Goal: Transaction & Acquisition: Purchase product/service

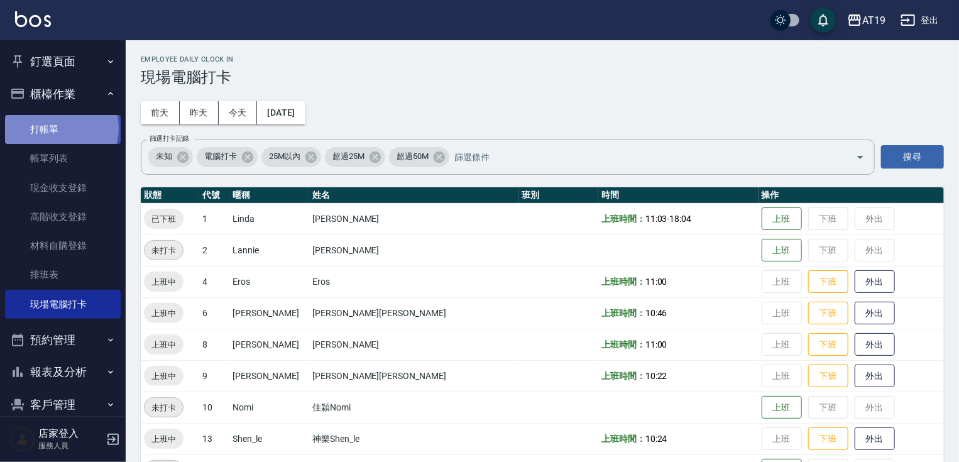
click at [60, 128] on link "打帳單" at bounding box center [63, 129] width 116 height 29
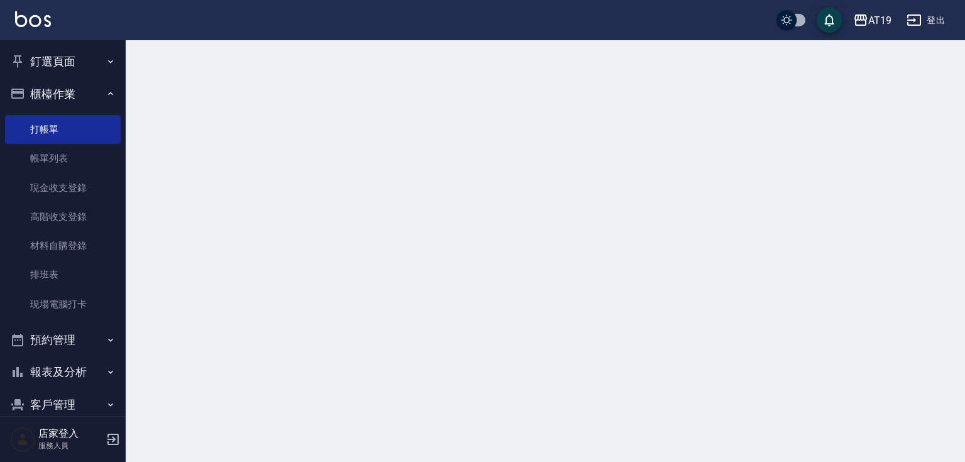
click at [60, 99] on button "櫃檯作業" at bounding box center [63, 94] width 116 height 33
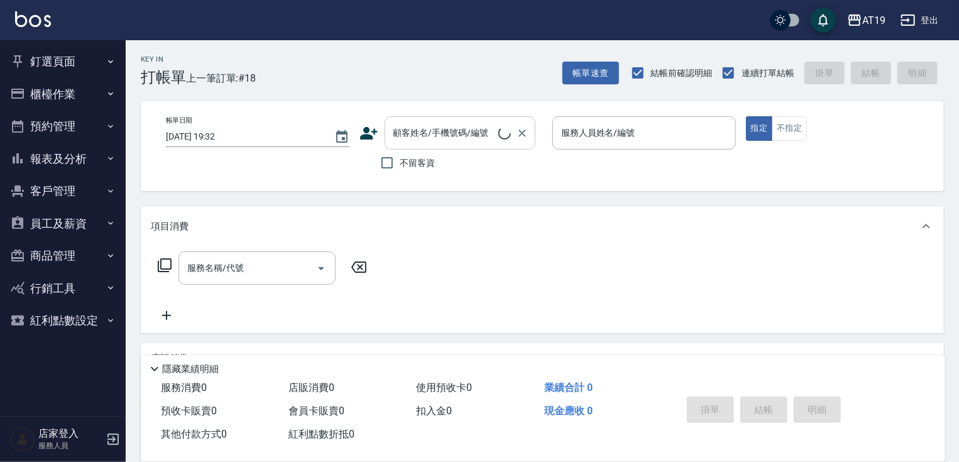
click at [486, 134] on input "顧客姓名/手機號碼/編號" at bounding box center [444, 133] width 108 height 22
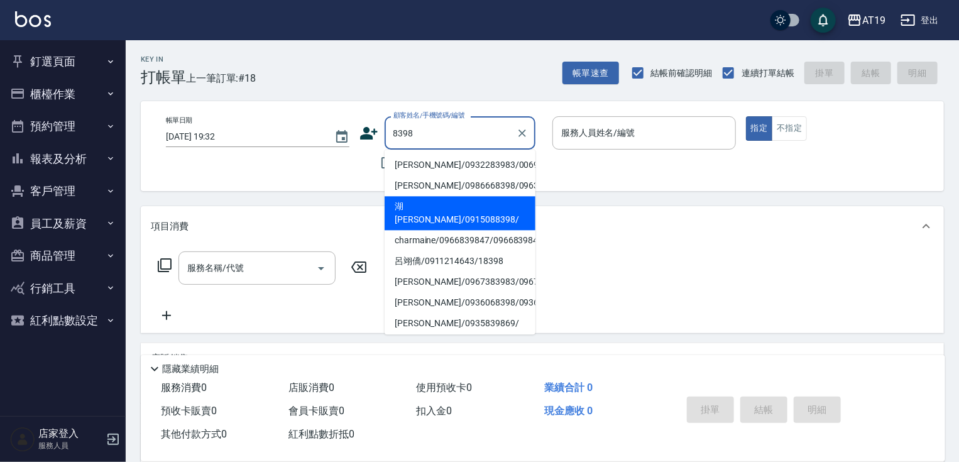
type input "湖[PERSON_NAME]/0915088398/"
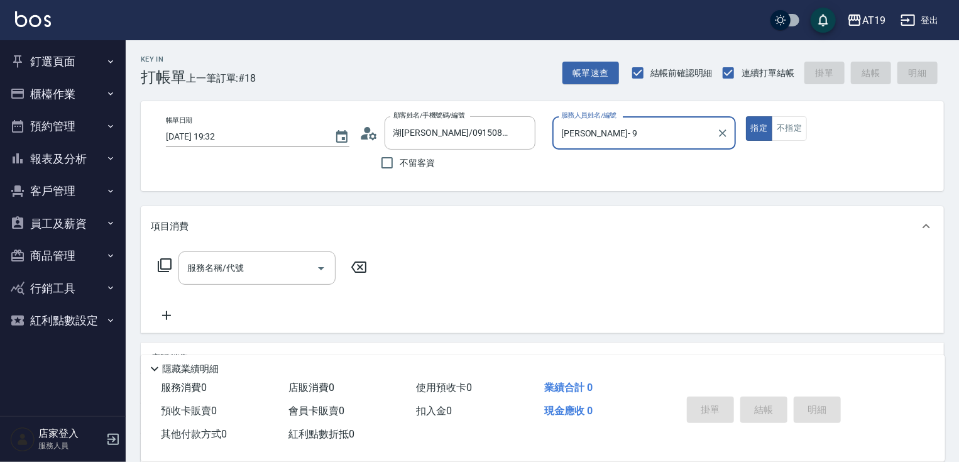
type input "[PERSON_NAME]- 9"
click at [746, 116] on button "指定" at bounding box center [759, 128] width 27 height 24
type button "true"
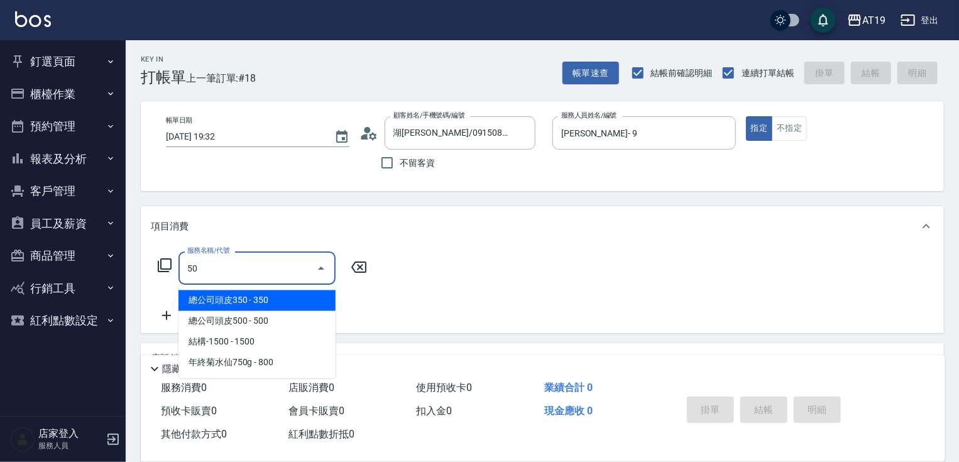
type input "501"
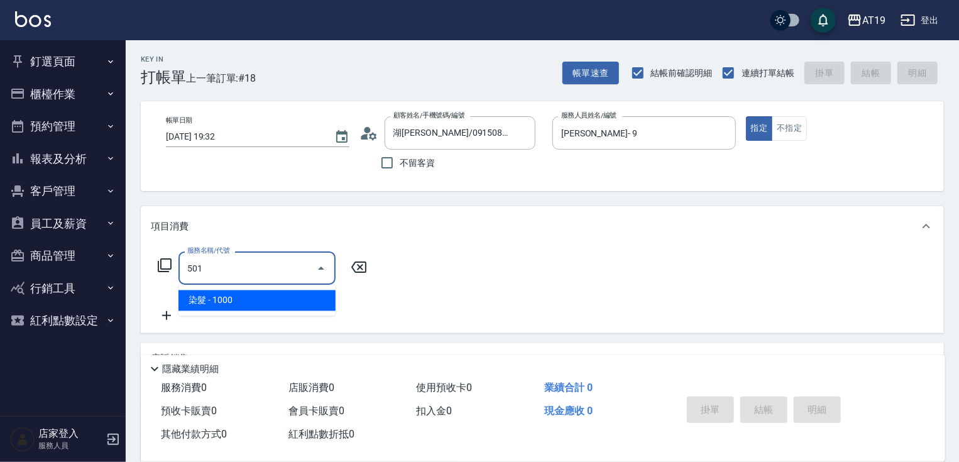
type input "100"
type input "染髮(501)"
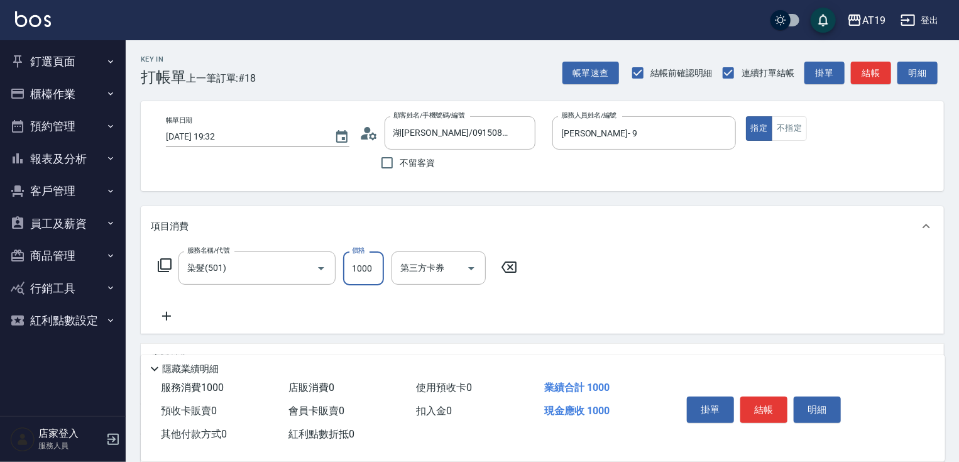
type input "1"
type input "0"
type input "129"
type input "10"
type input "1299"
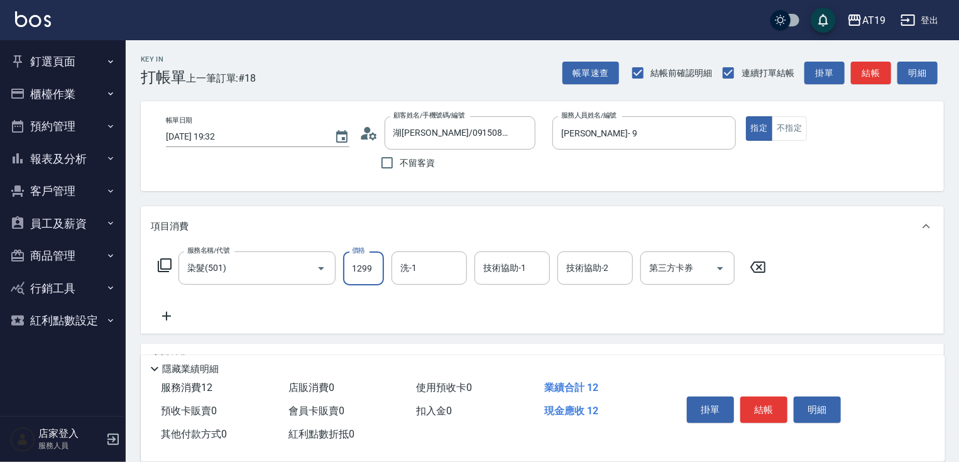
type input "120"
type input "1299"
type input "Chanel-54"
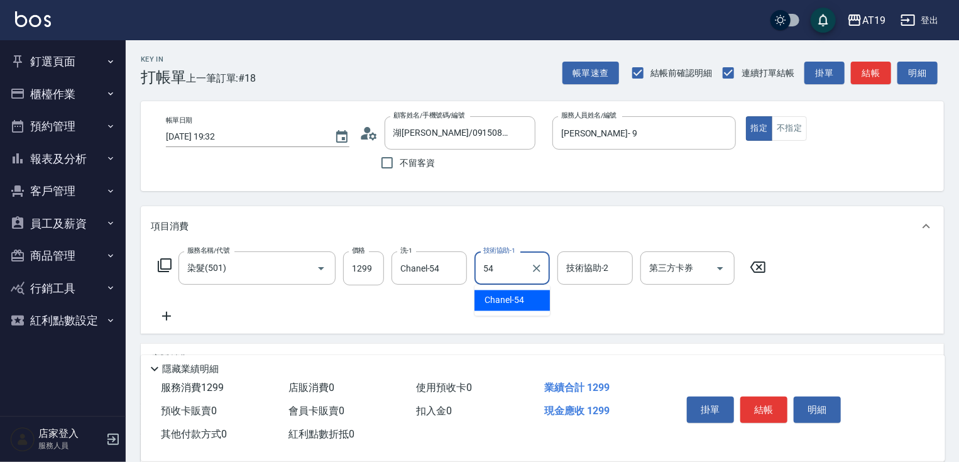
type input "Chanel-54"
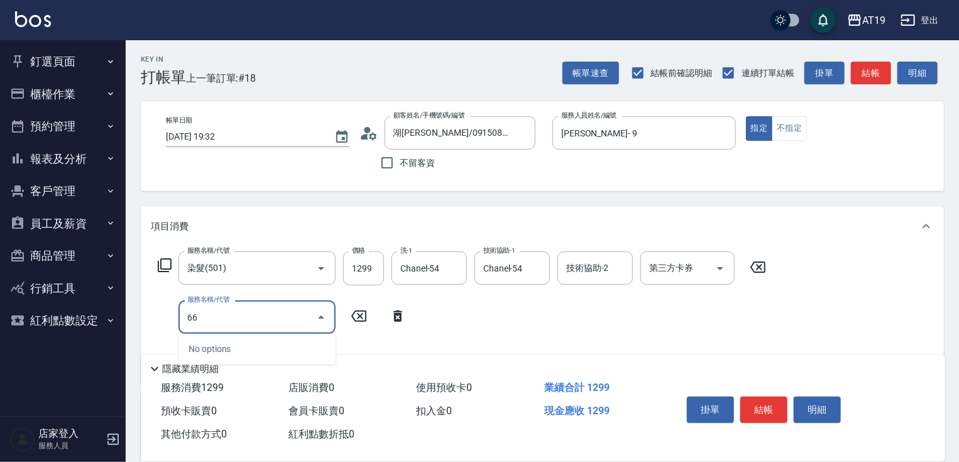
type input "664"
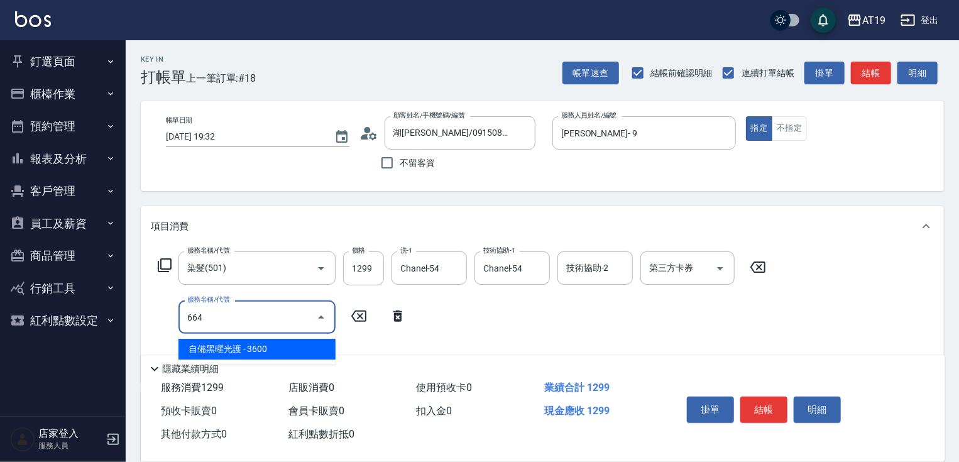
type input "480"
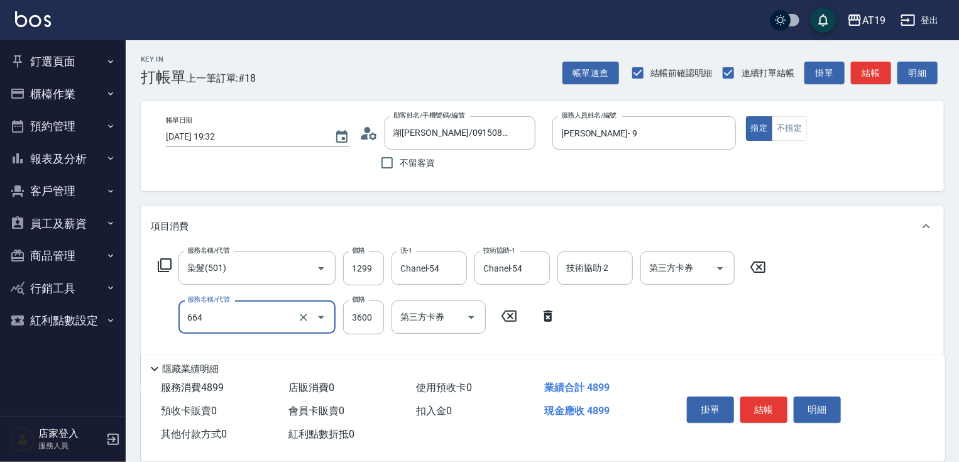
type input "自備黑曜光護(664)"
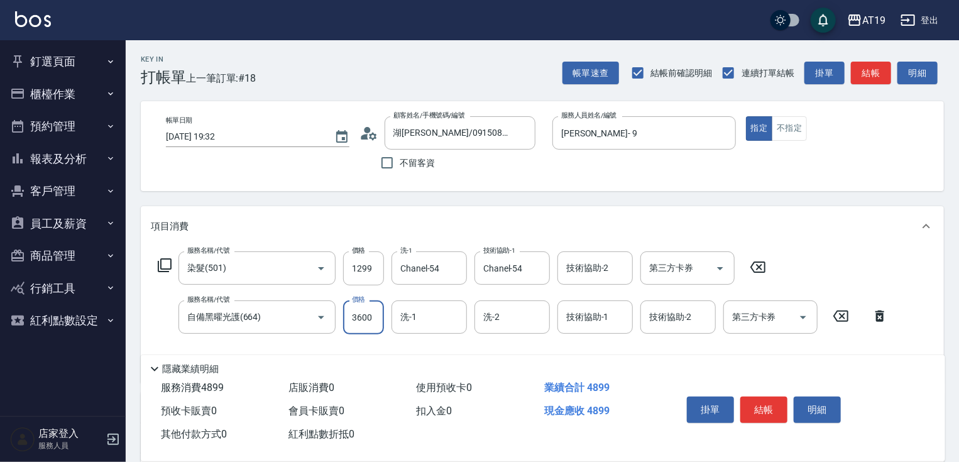
type input "2"
type input "130"
type input "230"
type input "150"
type input "2300"
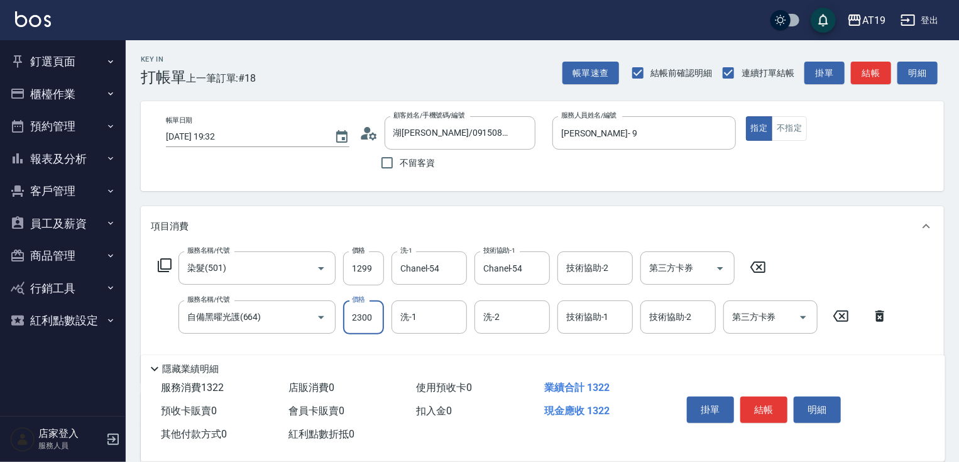
type input "350"
type input "2300"
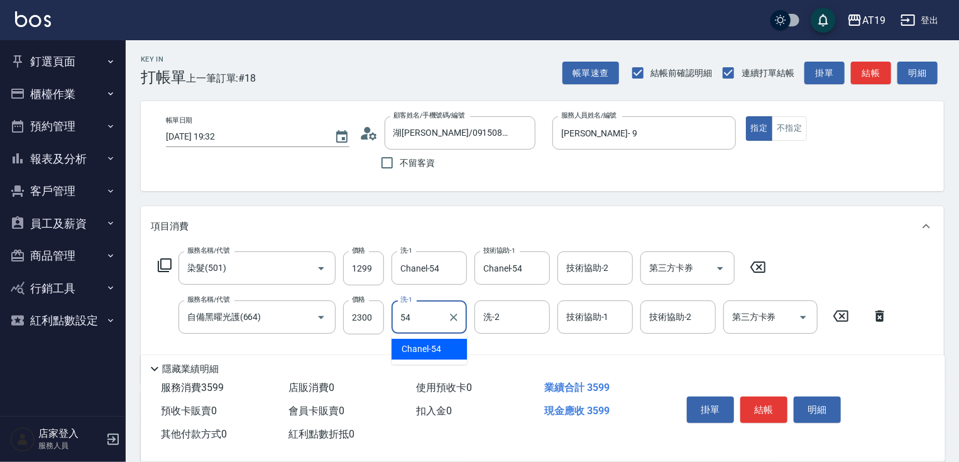
type input "Chanel-54"
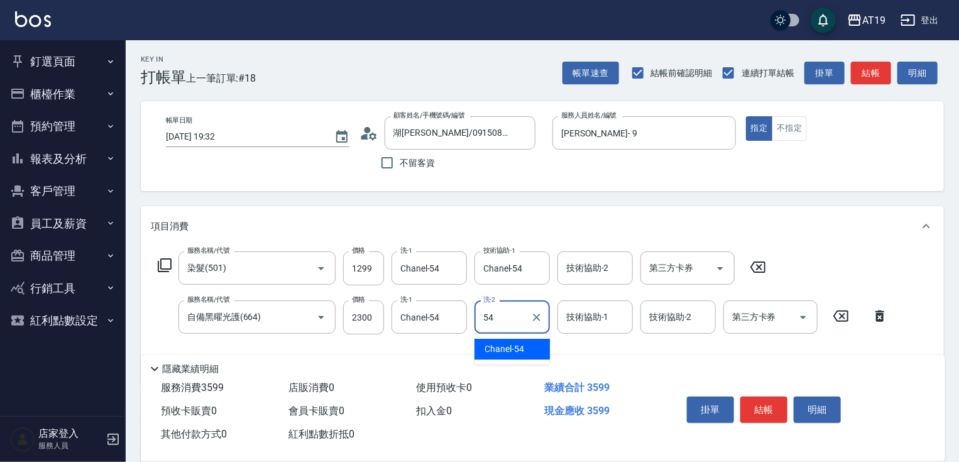
type input "Chanel-54"
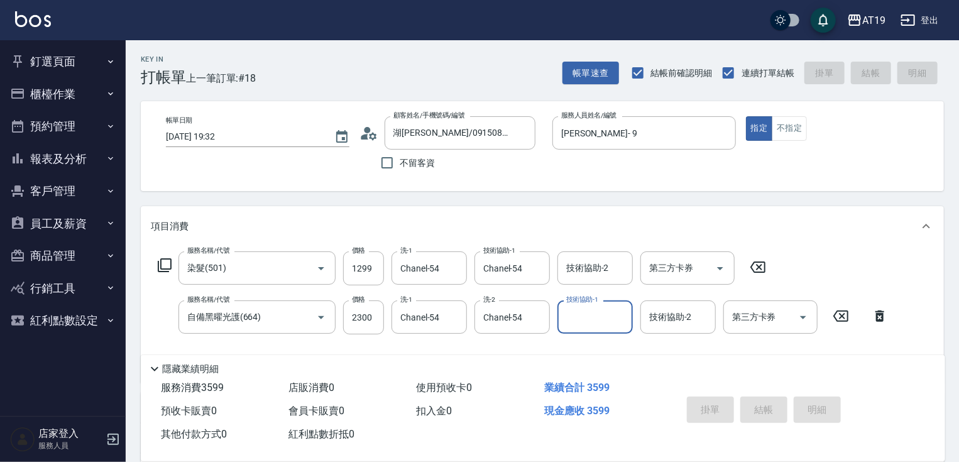
type input "[DATE] 19:34"
type input "0"
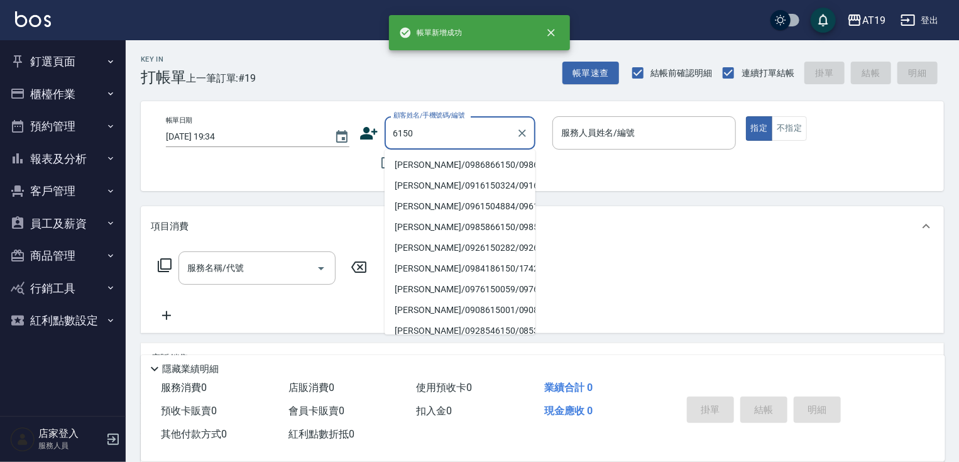
type input "[PERSON_NAME]/0986866150/0986866150"
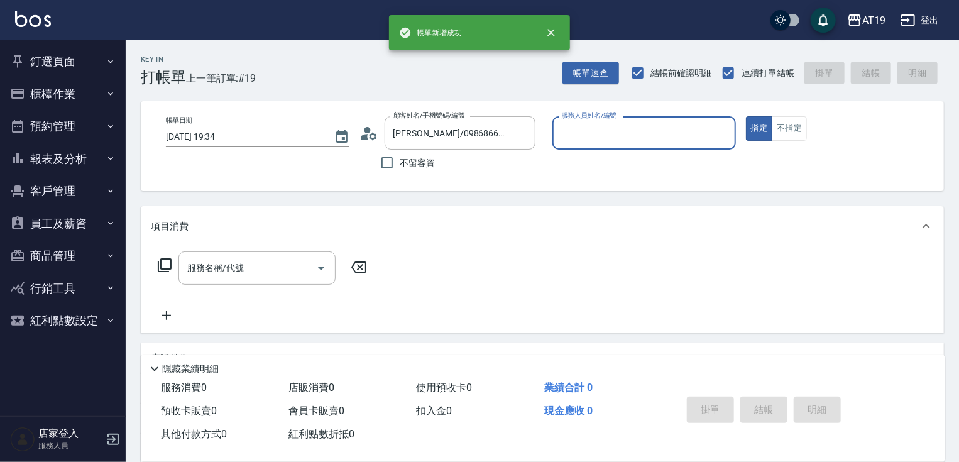
type input "Mika- 8"
click at [746, 116] on button "指定" at bounding box center [759, 128] width 27 height 24
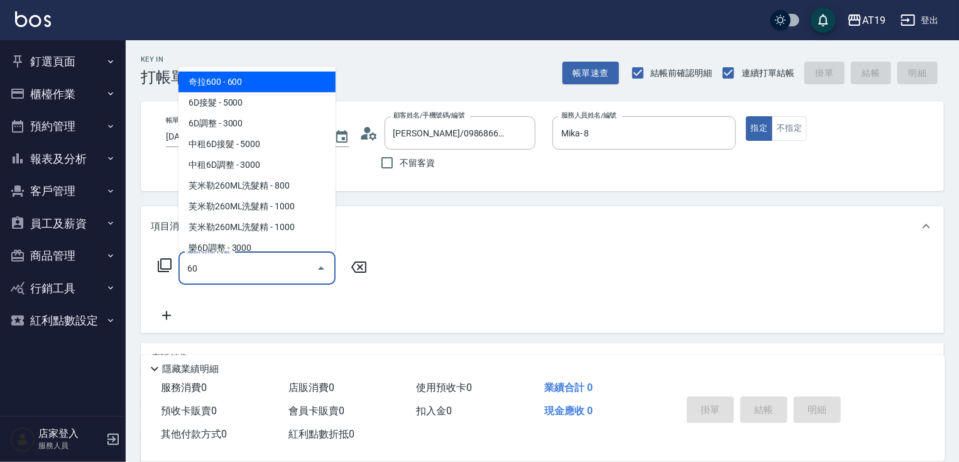
type input "601"
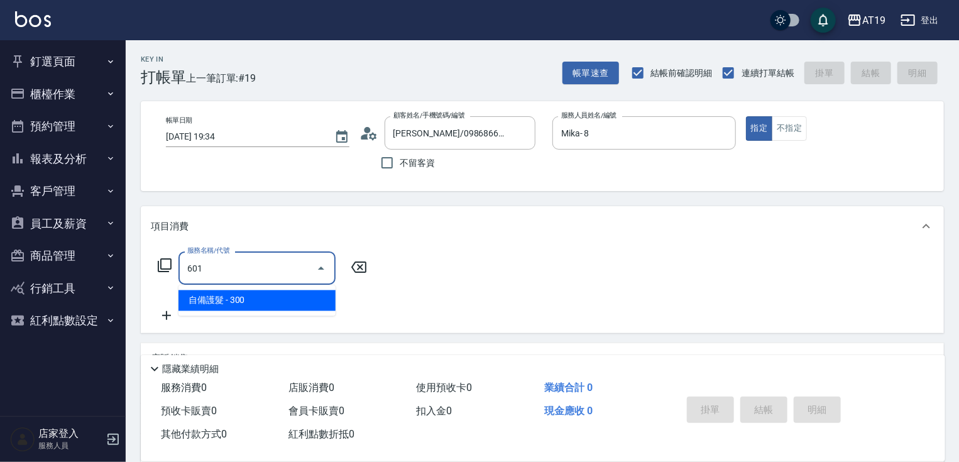
type input "30"
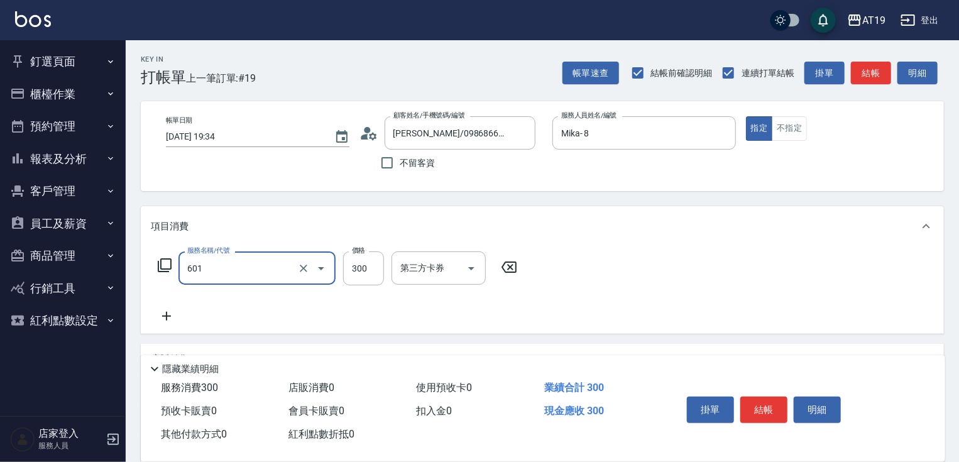
type input "自備護髮(601)"
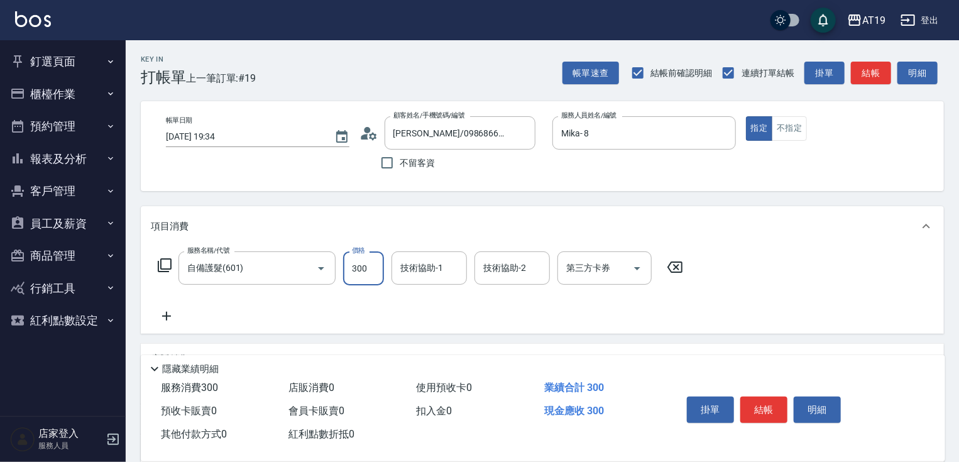
type input "0"
type input "24"
type input "20"
type input "2420"
type input "240"
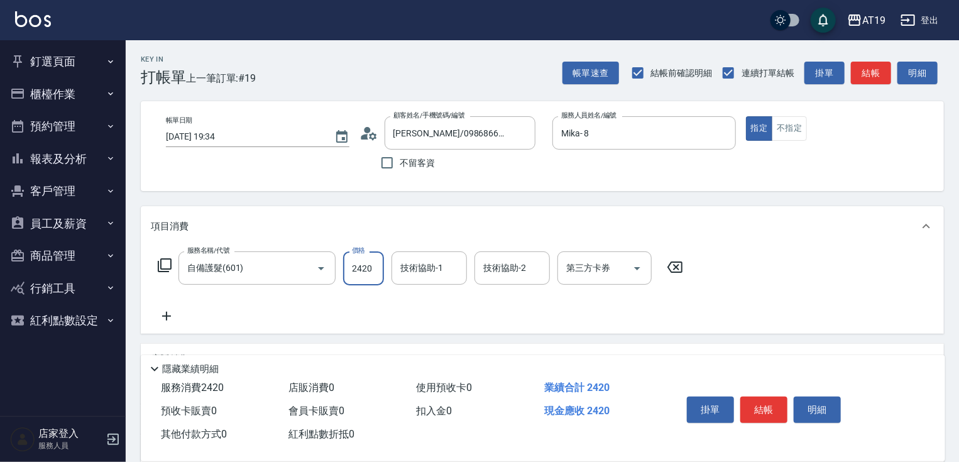
type input "2420"
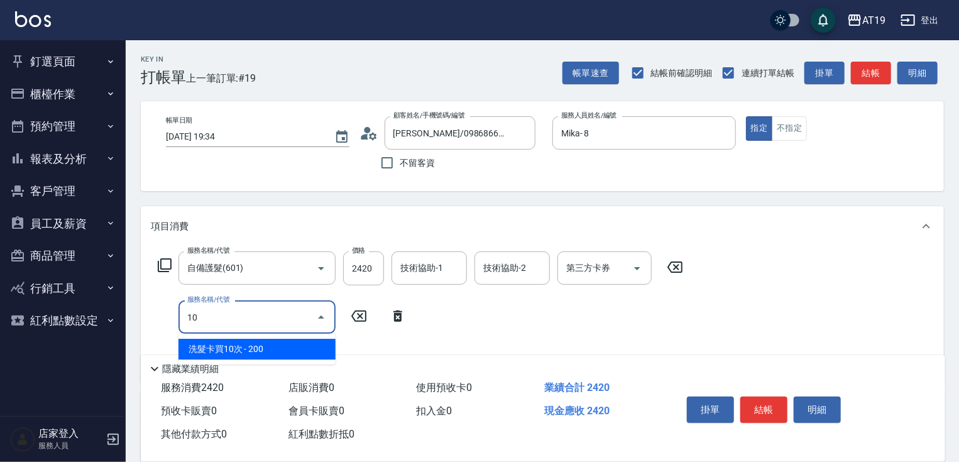
type input "108"
type input "390"
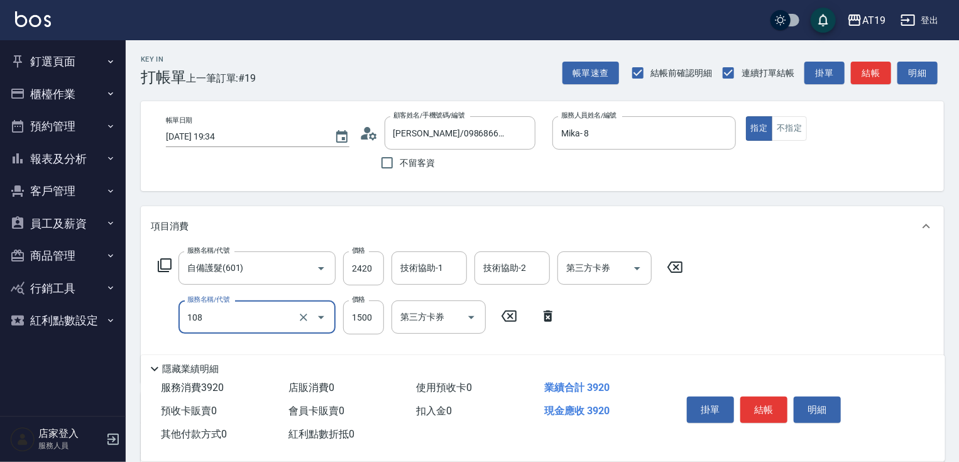
type input "洗+四段式(108)"
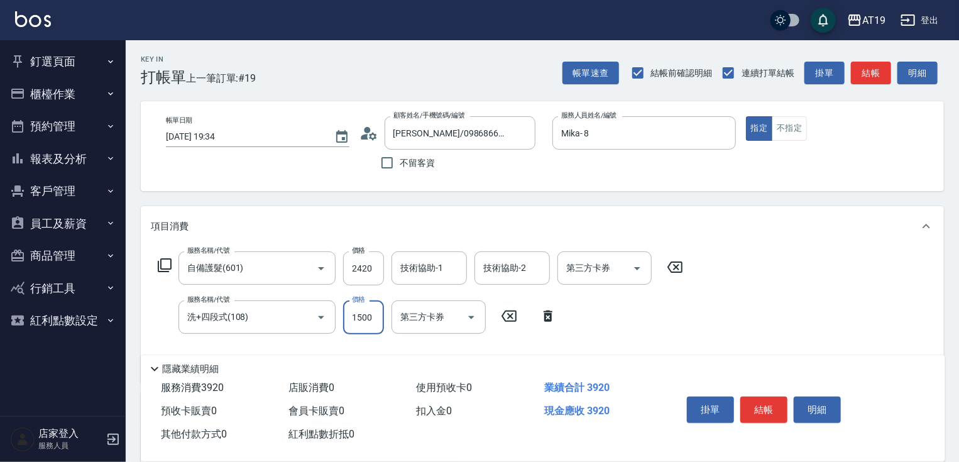
type input "1"
type input "240"
type input "150"
type input "250"
type input "1500"
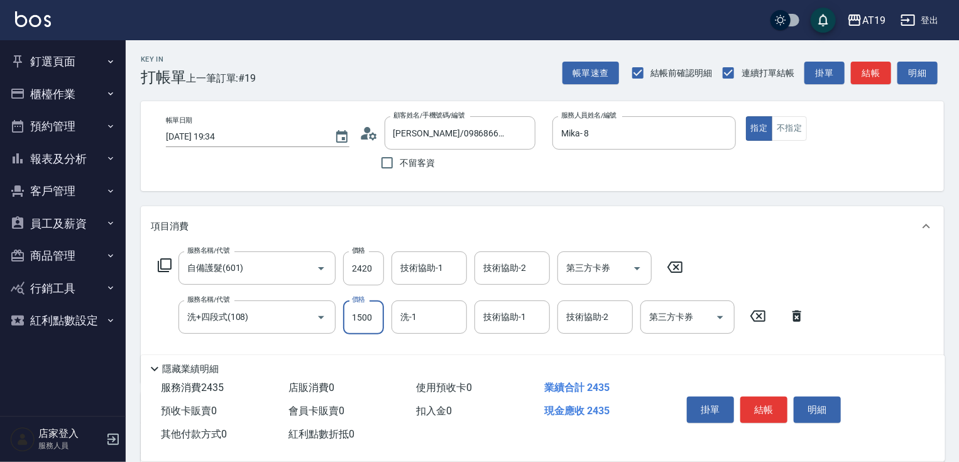
type input "390"
type input "50"
type input "5"
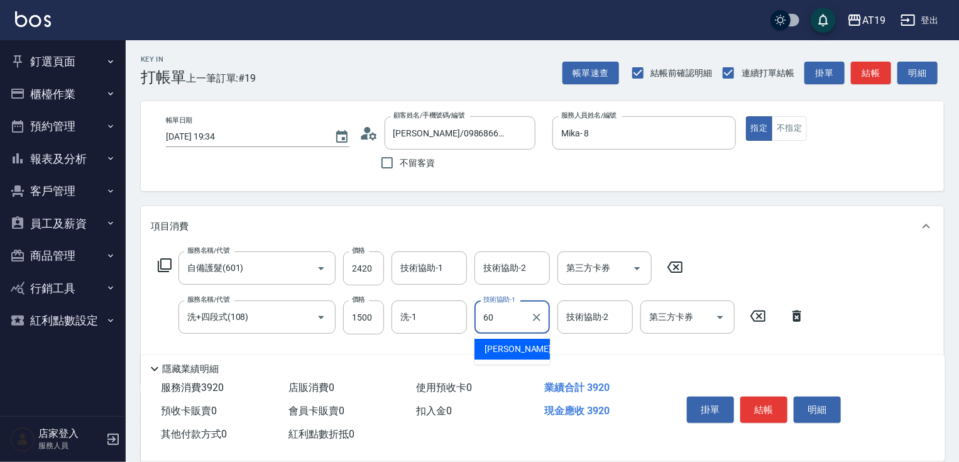
type input "Lana-60"
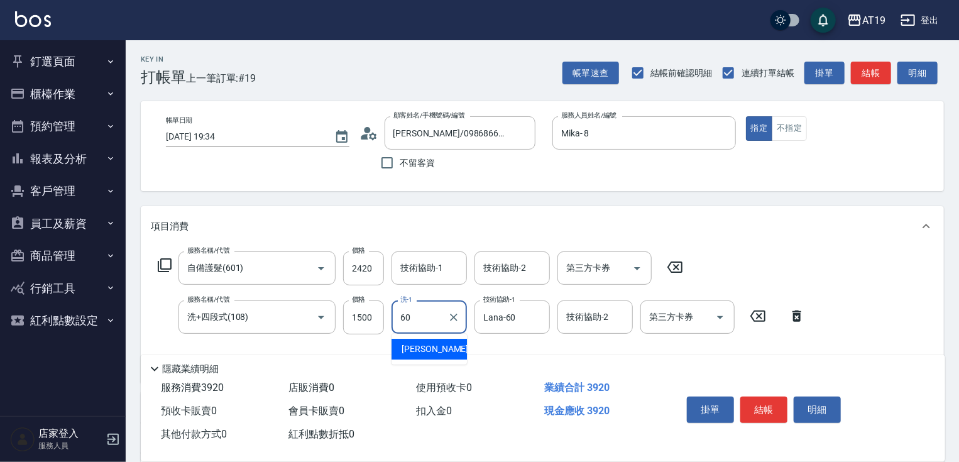
type input "Lana-60"
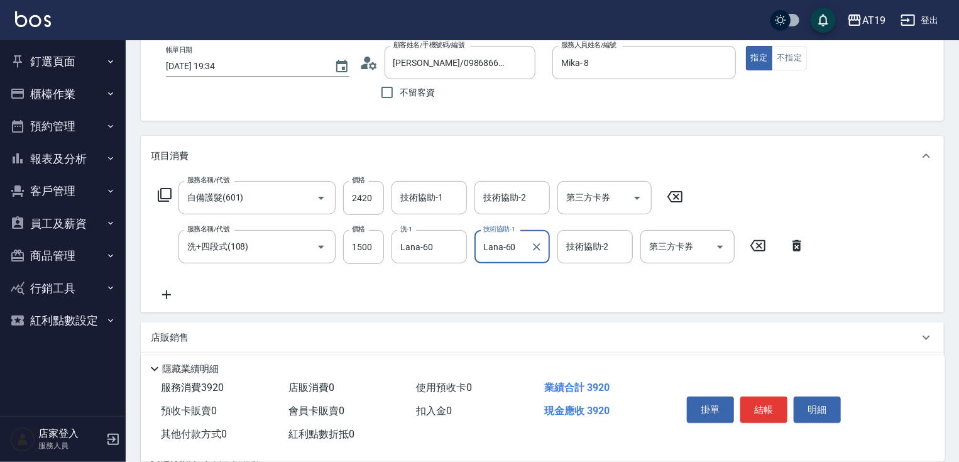
scroll to position [231, 0]
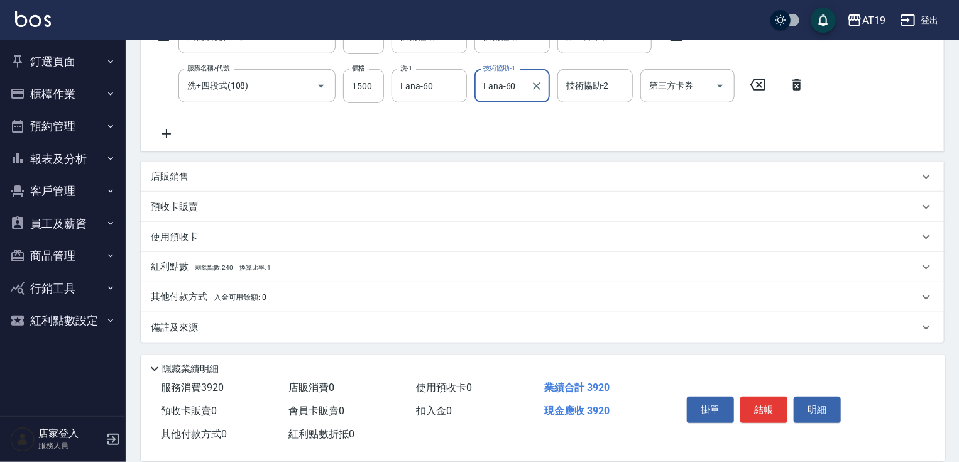
click at [200, 292] on p "其他付款方式 入金可用餘額: 0" at bounding box center [209, 297] width 116 height 14
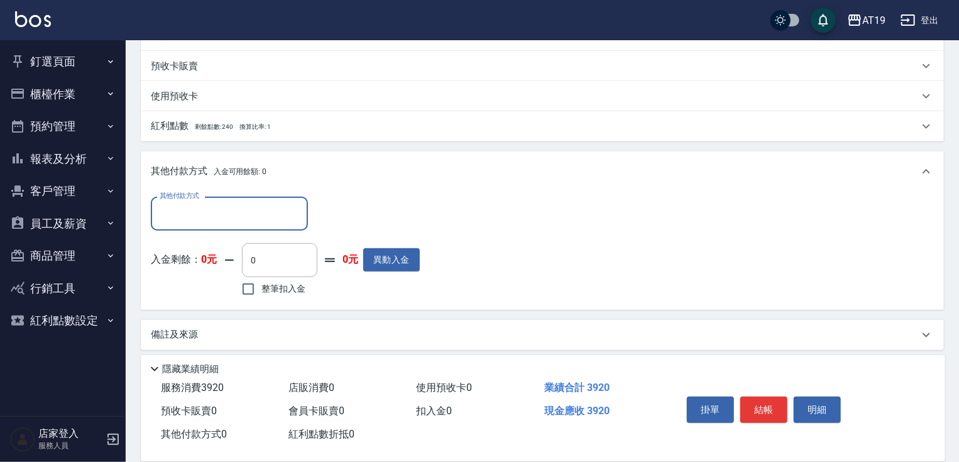
scroll to position [379, 0]
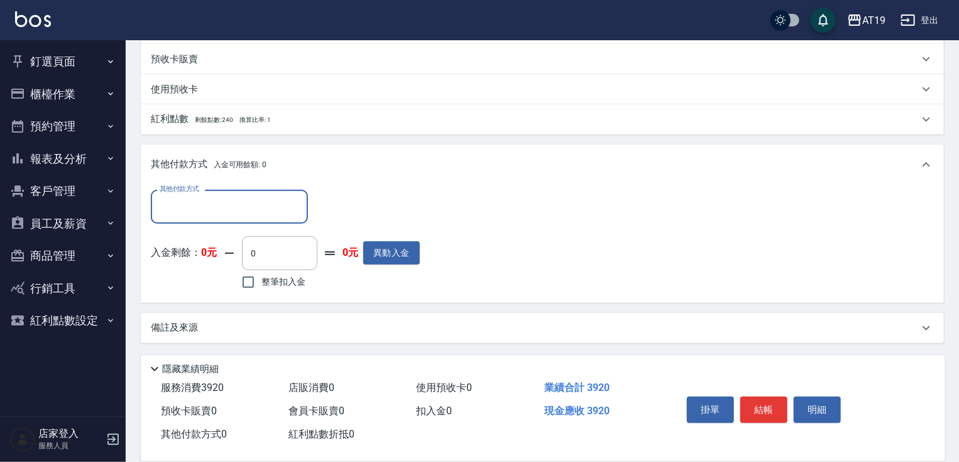
click at [195, 213] on input "其他付款方式" at bounding box center [229, 206] width 146 height 22
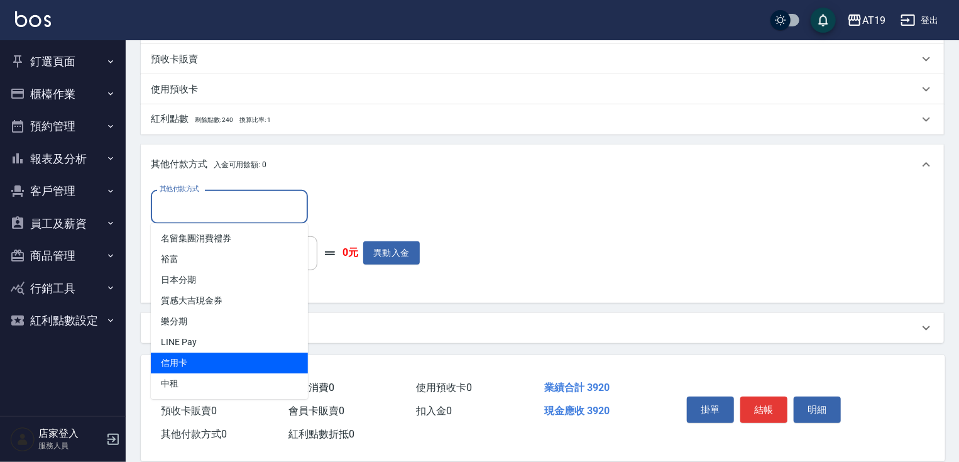
click at [186, 362] on span "信用卡" at bounding box center [229, 362] width 157 height 21
type input "信用卡"
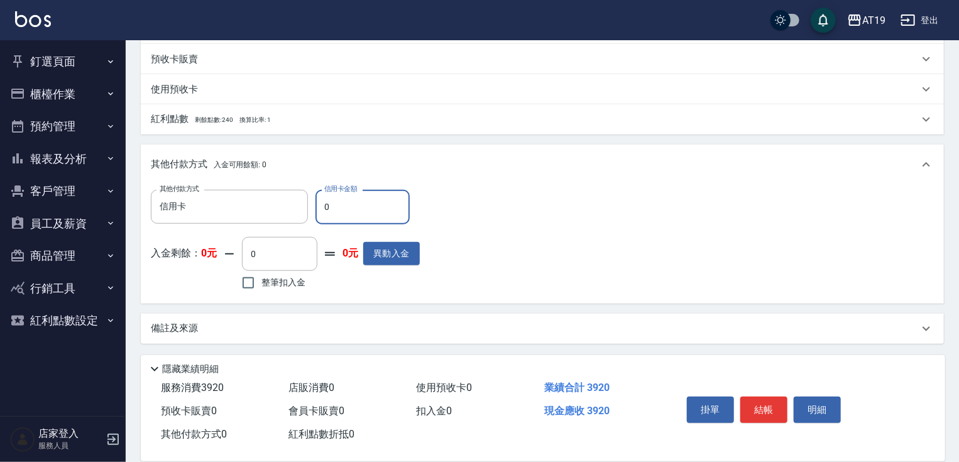
drag, startPoint x: 335, startPoint y: 202, endPoint x: 318, endPoint y: 204, distance: 16.5
click at [318, 204] on input "0" at bounding box center [362, 207] width 94 height 34
type input "39"
type input "350"
type input "392"
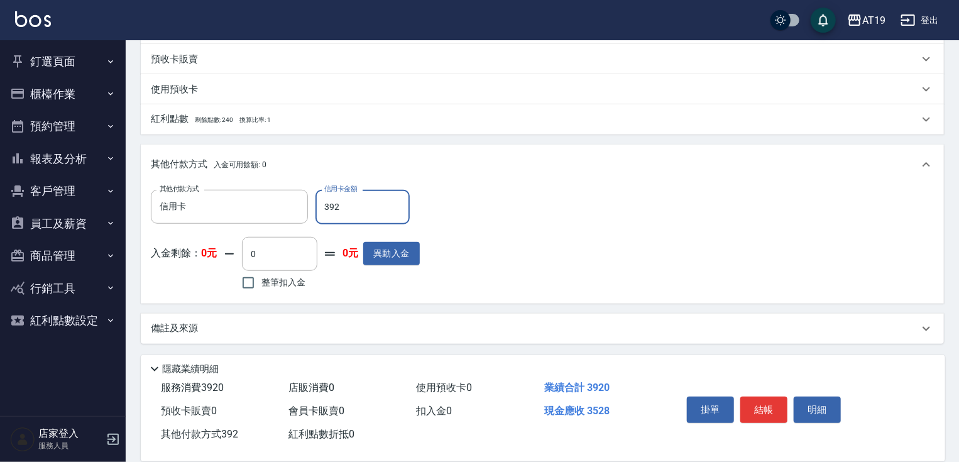
type input "0"
type input "3920"
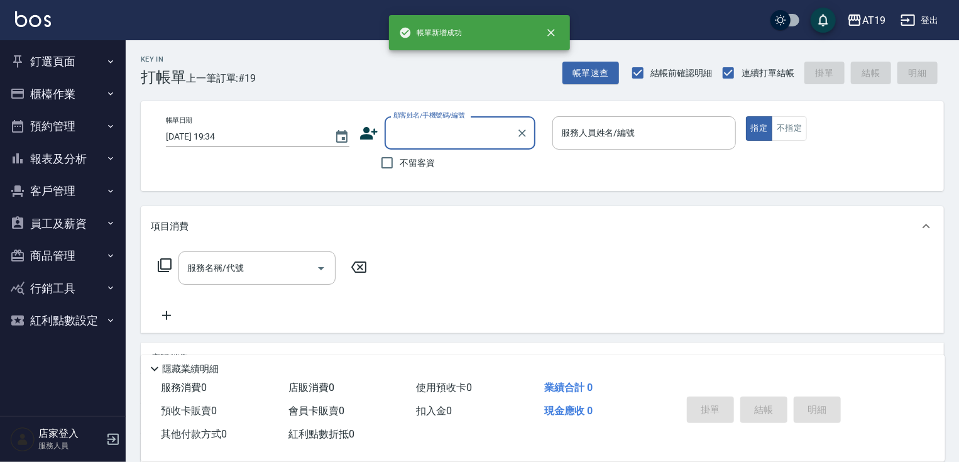
scroll to position [0, 0]
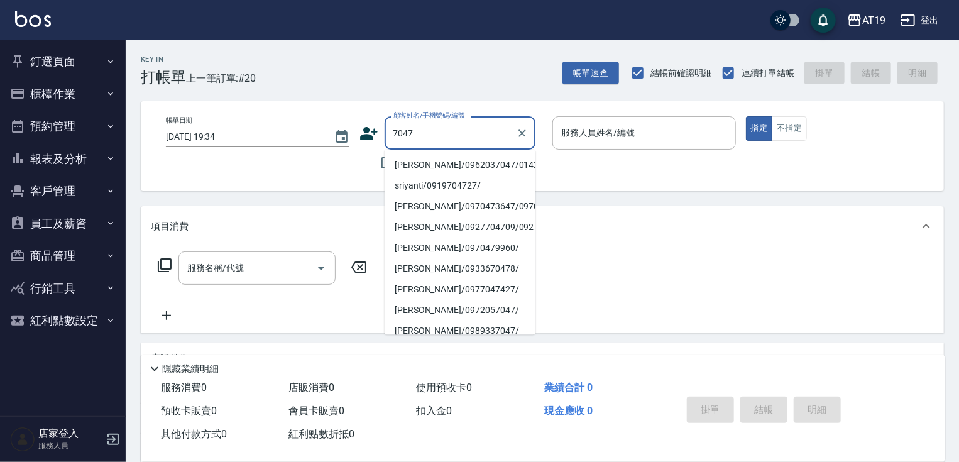
type input "[PERSON_NAME]/0962037047/01429"
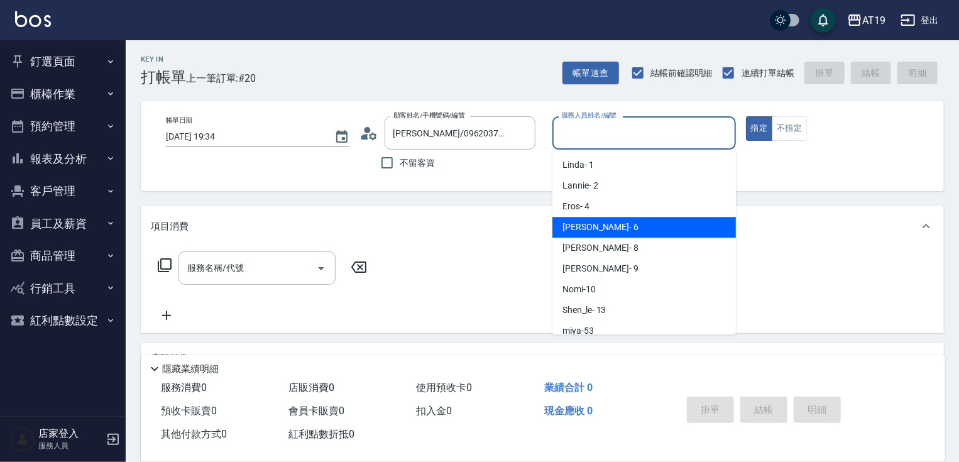
type input "[PERSON_NAME]- 6"
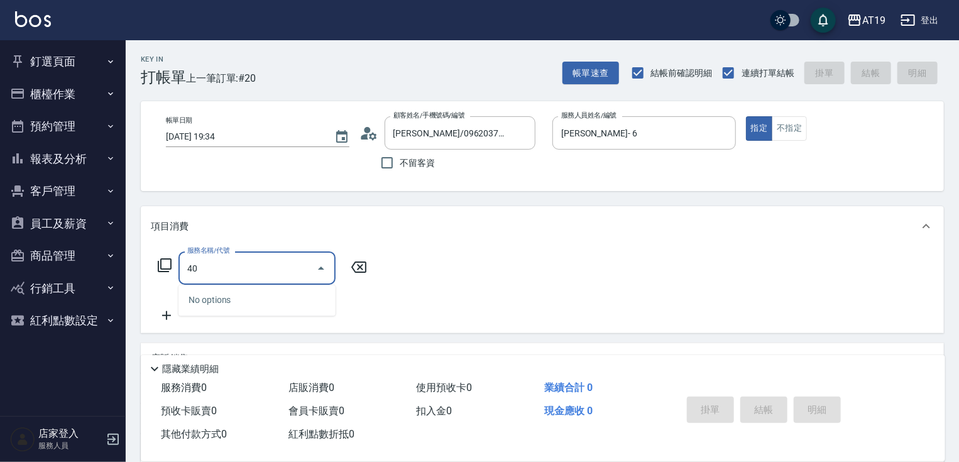
type input "401"
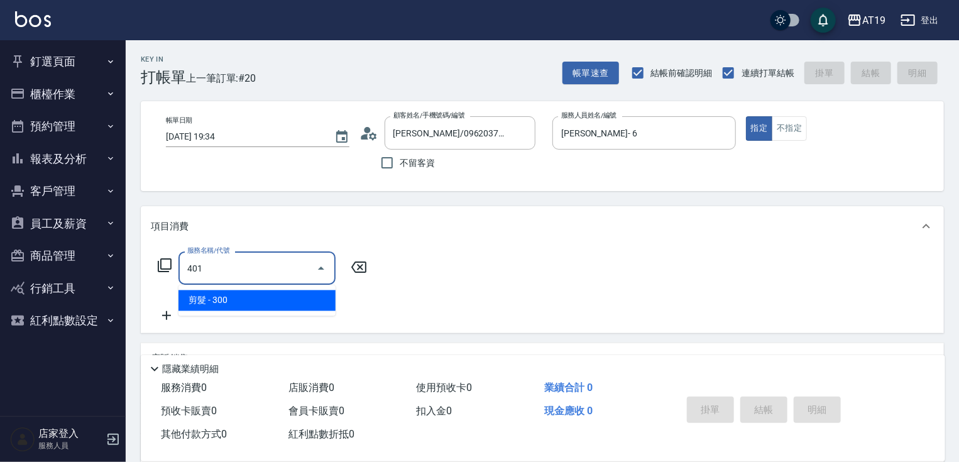
type input "30"
type input "剪髮(401)"
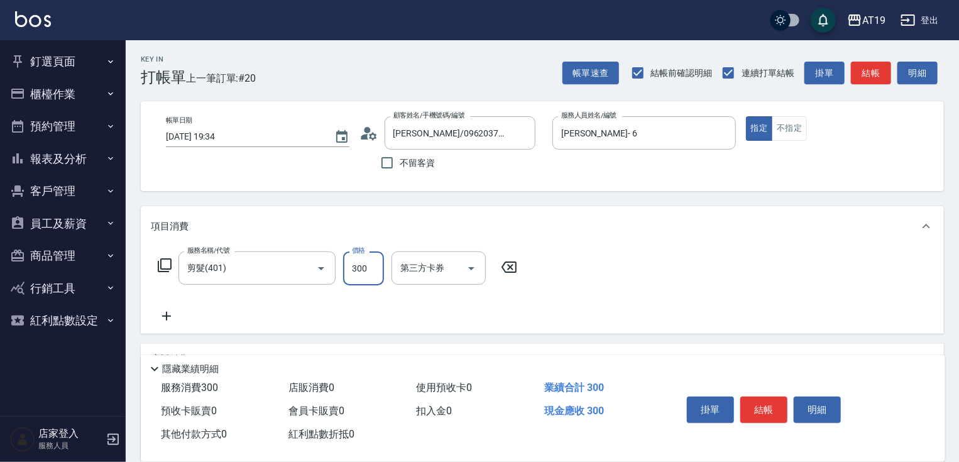
type input "2"
type input "0"
type input "25"
type input "20"
type input "250"
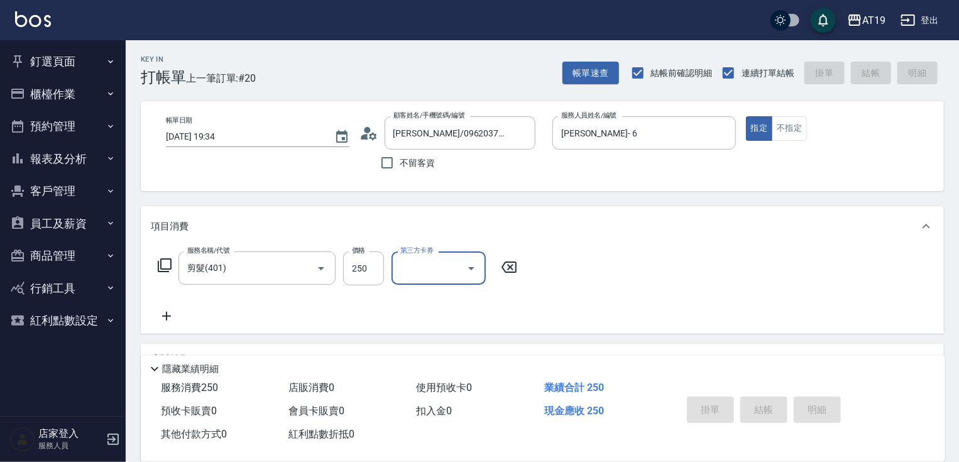
type input "[DATE] 19:35"
type input "0"
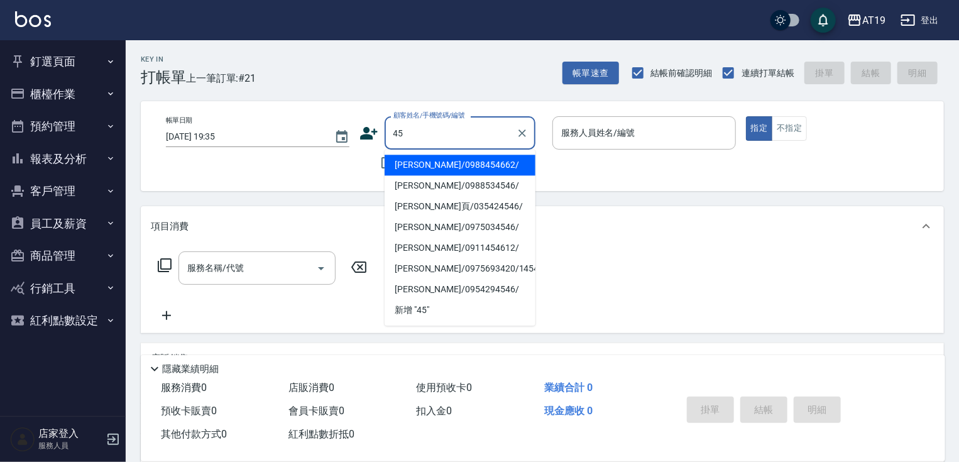
type input "4"
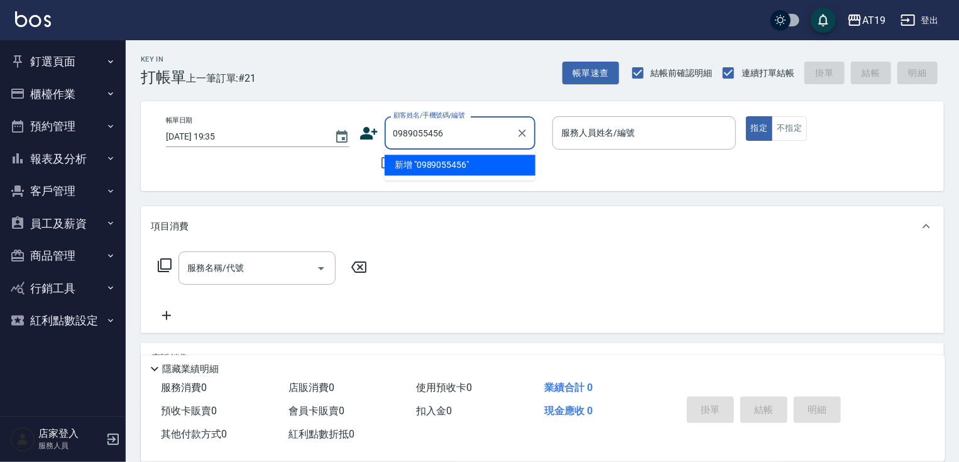
type input "0989055456"
click at [361, 127] on icon at bounding box center [368, 133] width 19 height 19
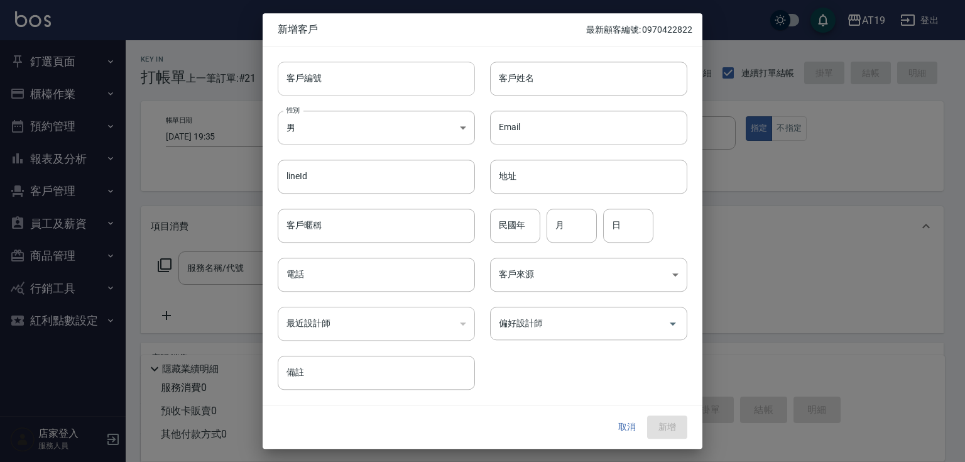
click at [401, 80] on input "客戶編號" at bounding box center [376, 79] width 197 height 34
paste input "0989055456"
type input "0989055456"
click at [410, 276] on input "電話" at bounding box center [376, 275] width 197 height 34
paste input "0989055456"
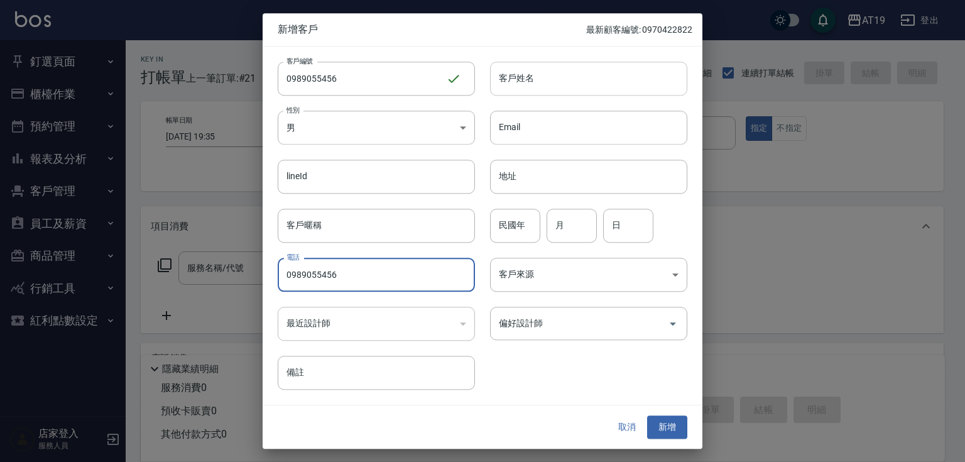
type input "0989055456"
click at [520, 75] on input "客戶姓名" at bounding box center [588, 79] width 197 height 34
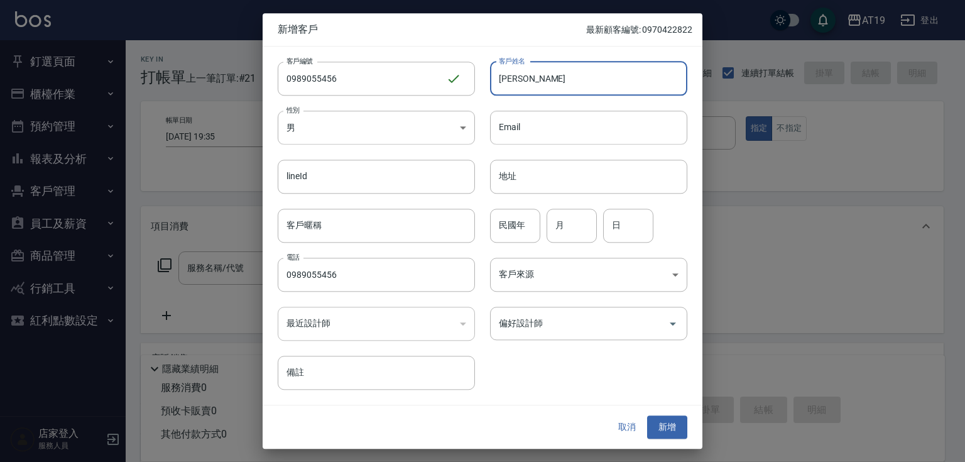
type input "[PERSON_NAME]"
type input "01"
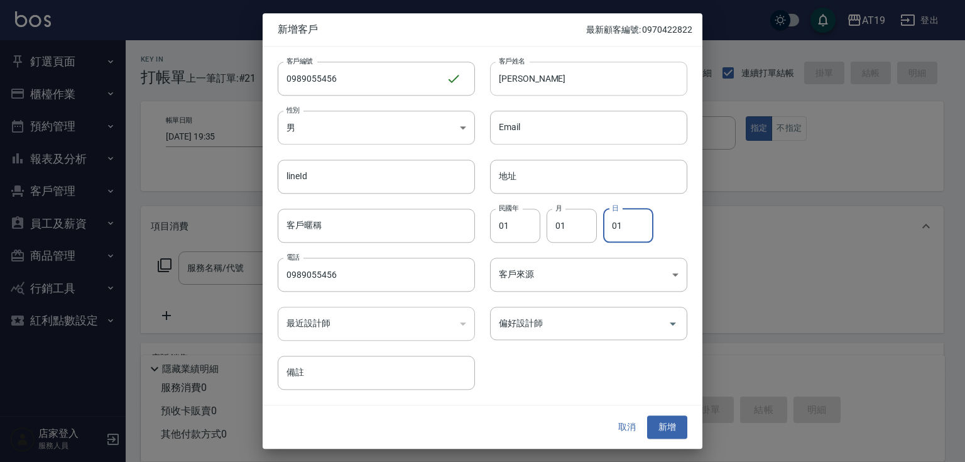
type input "01"
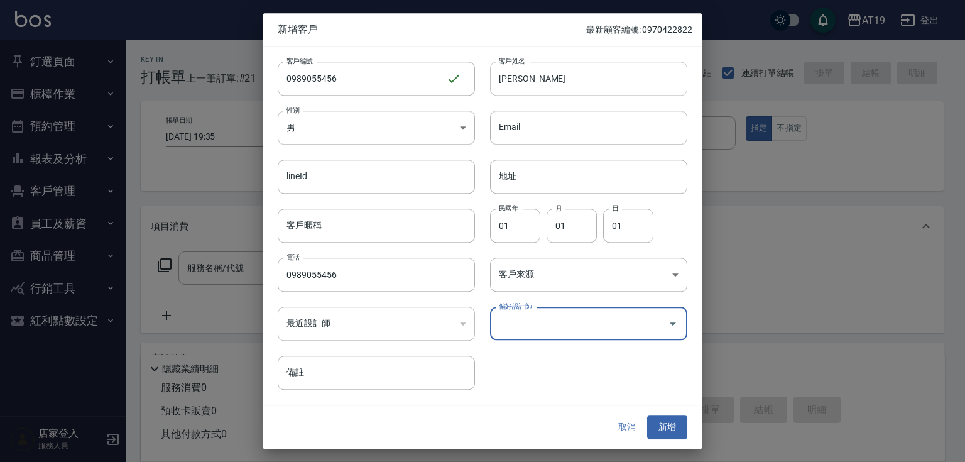
type input "1"
type input "[PERSON_NAME][PERSON_NAME]"
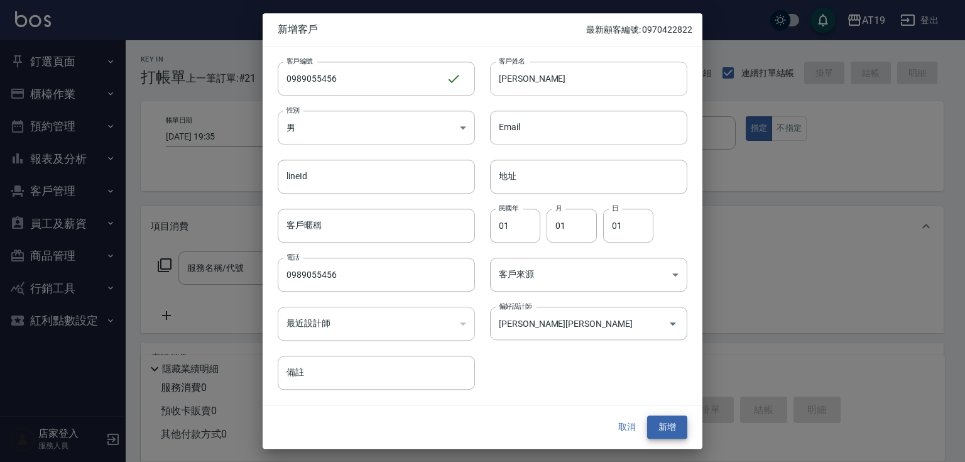
click at [647, 416] on button "新增" at bounding box center [667, 427] width 40 height 23
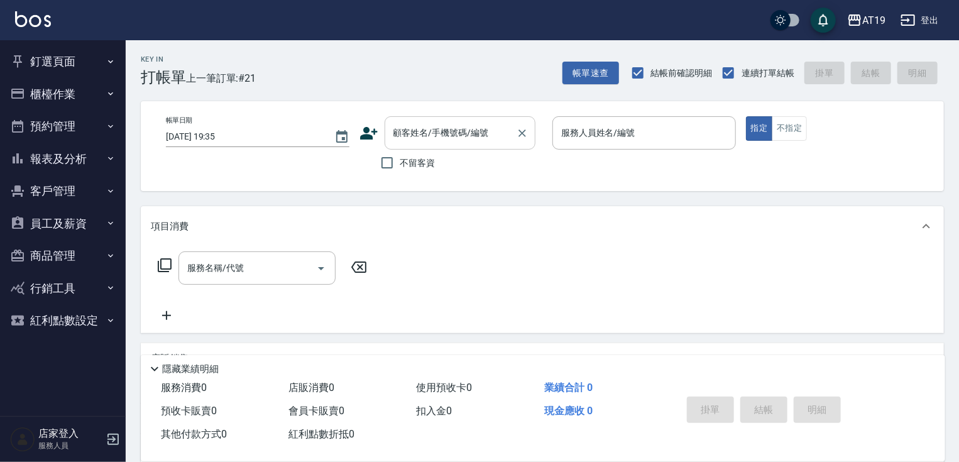
click at [445, 124] on input "顧客姓名/手機號碼/編號" at bounding box center [450, 133] width 121 height 22
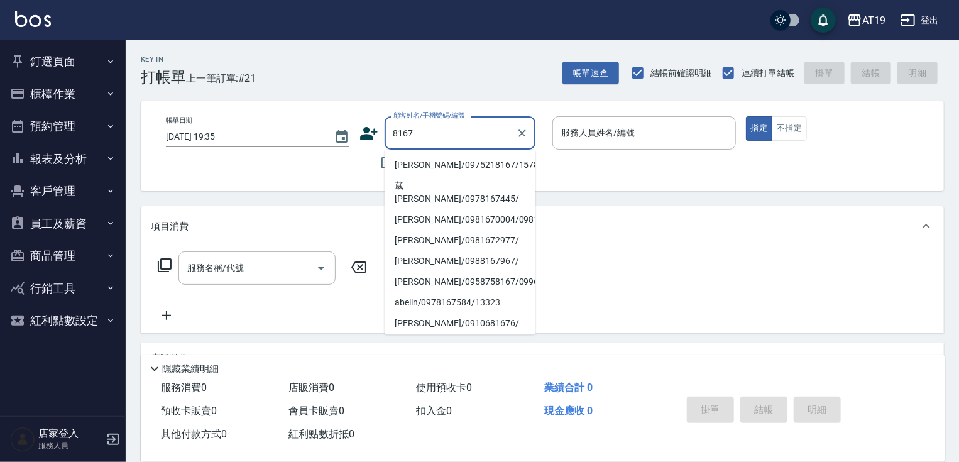
type input "[PERSON_NAME]/0975218167/15788"
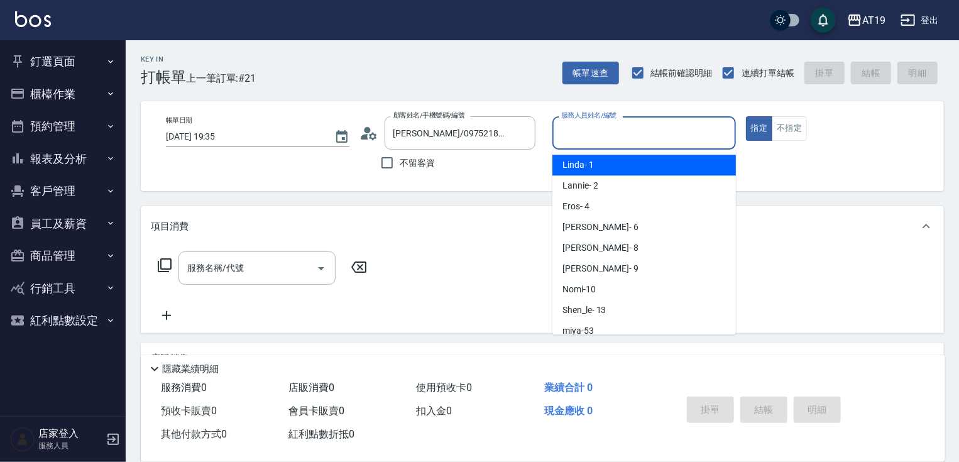
type input "Linda- 1"
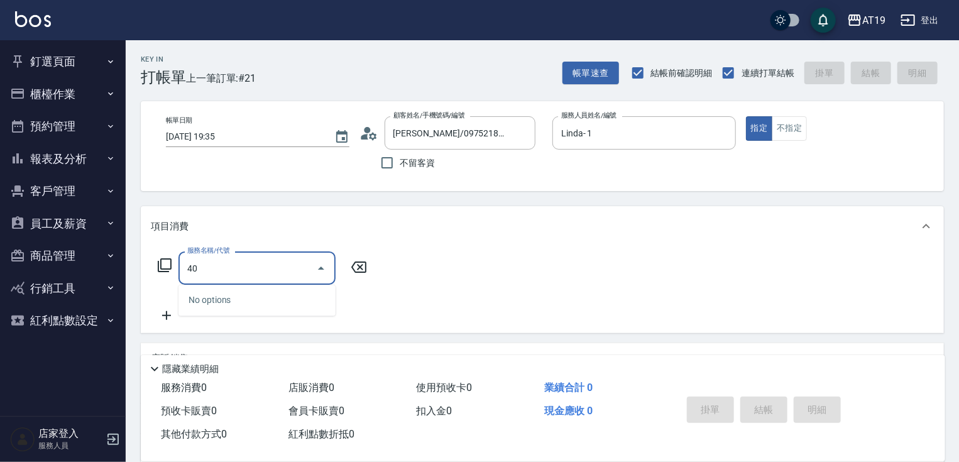
type input "401"
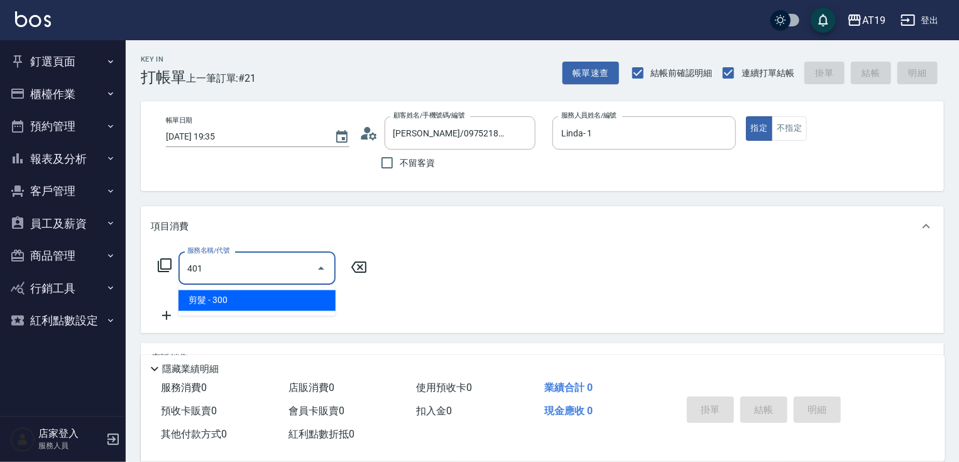
type input "30"
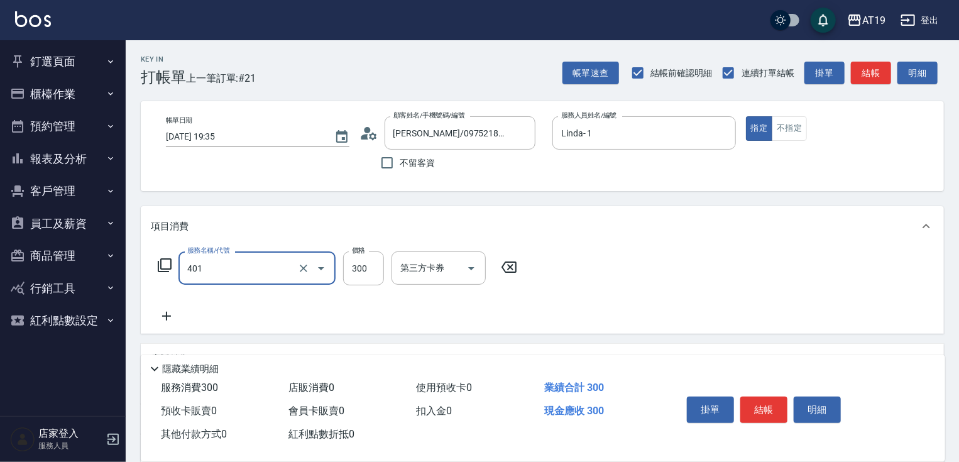
type input "剪髮(401)"
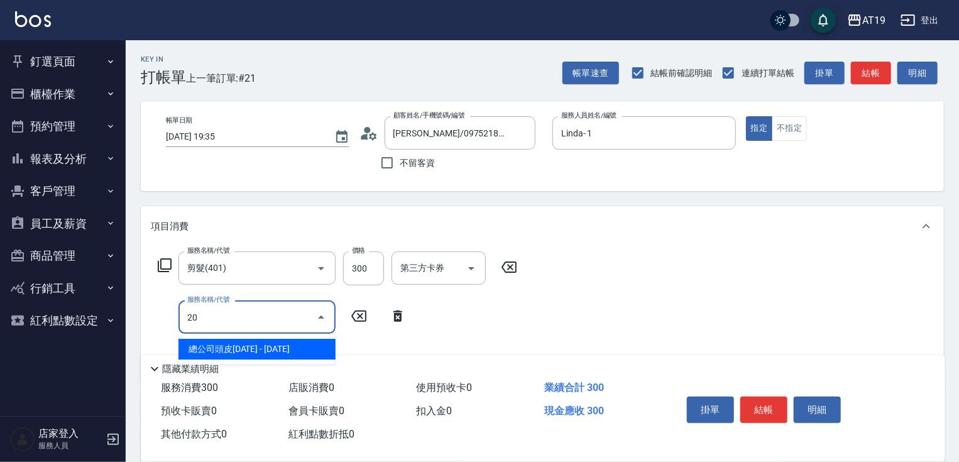
type input "201"
type input "60"
type input "洗髮(201)"
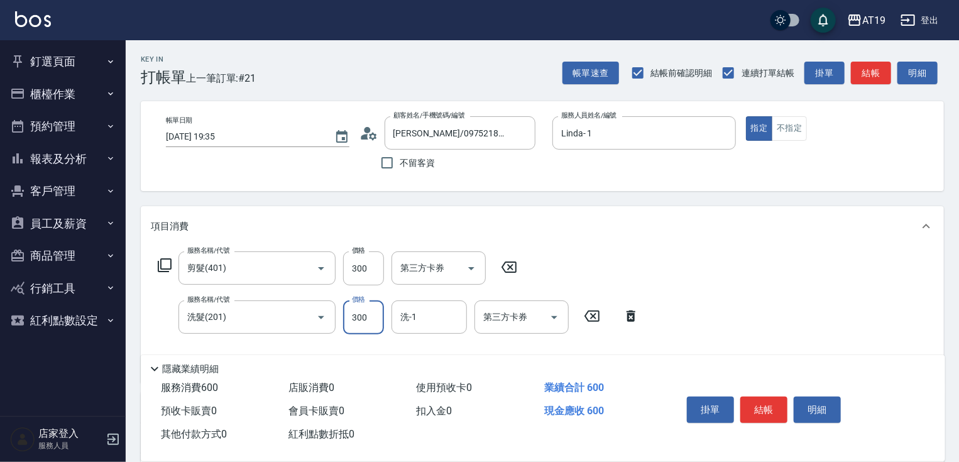
type input "30"
type input "20"
type input "50"
type input "200"
click at [371, 136] on icon at bounding box center [368, 133] width 19 height 19
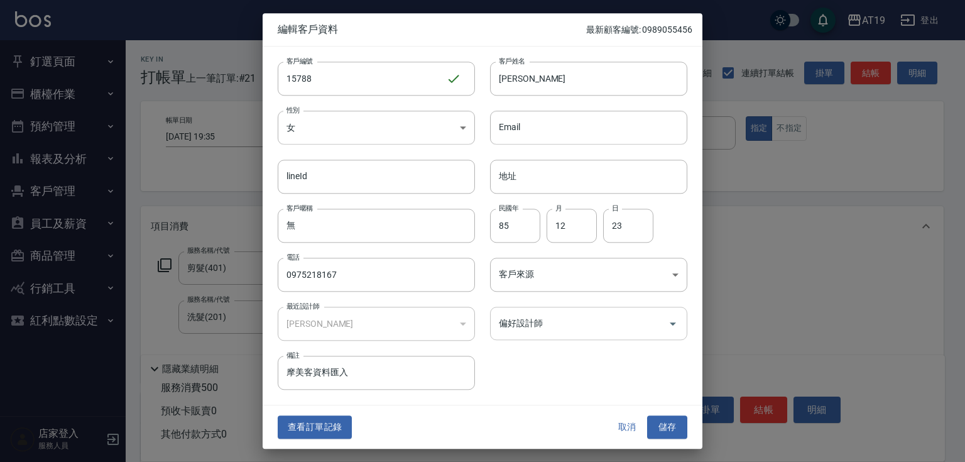
click at [546, 322] on input "偏好設計師" at bounding box center [579, 323] width 167 height 22
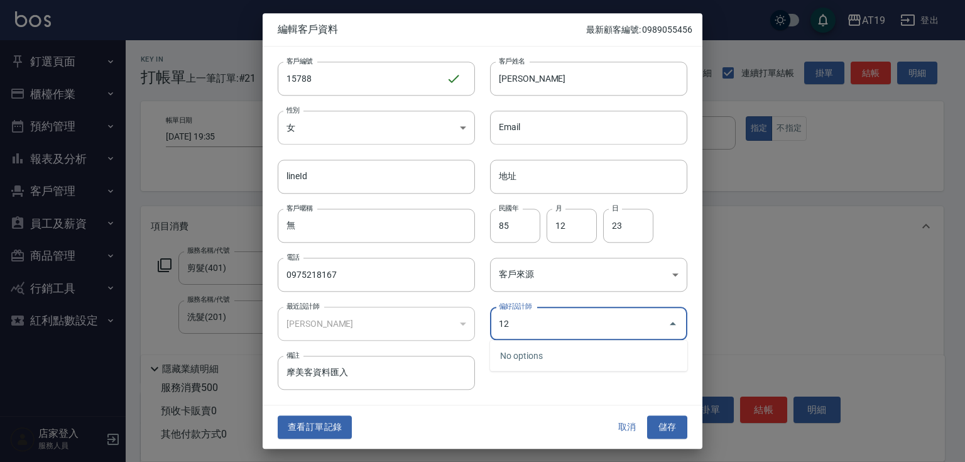
type input "12"
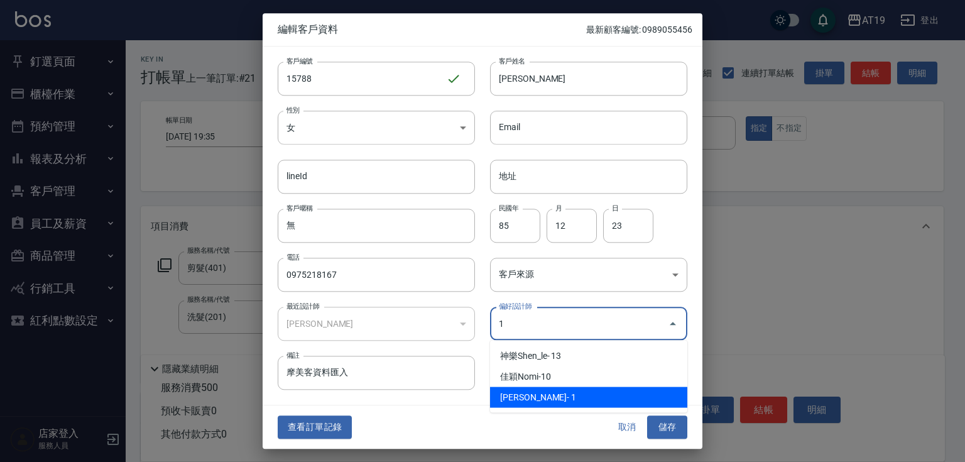
type input "[PERSON_NAME]"
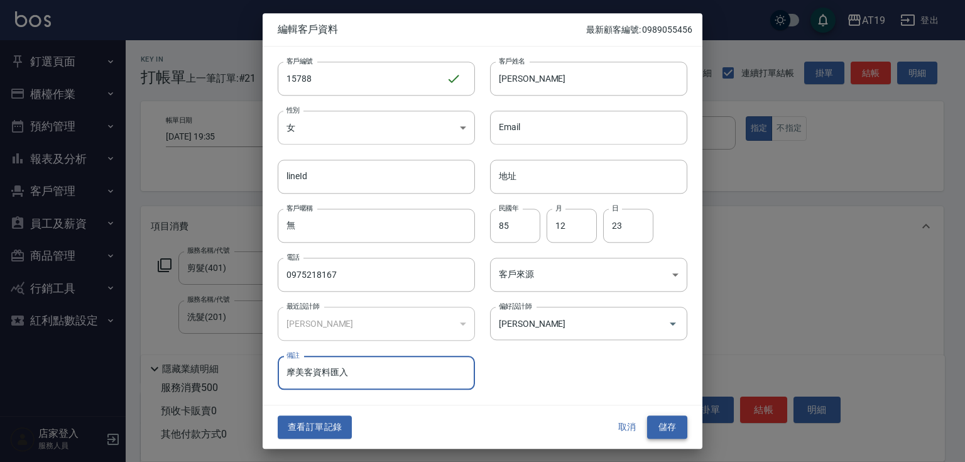
click at [666, 434] on button "儲存" at bounding box center [667, 427] width 40 height 23
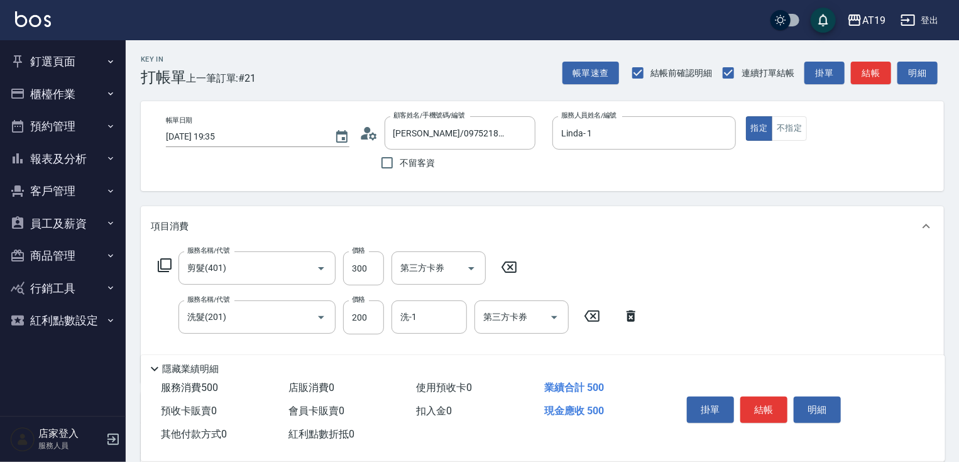
click at [367, 138] on icon at bounding box center [368, 133] width 19 height 19
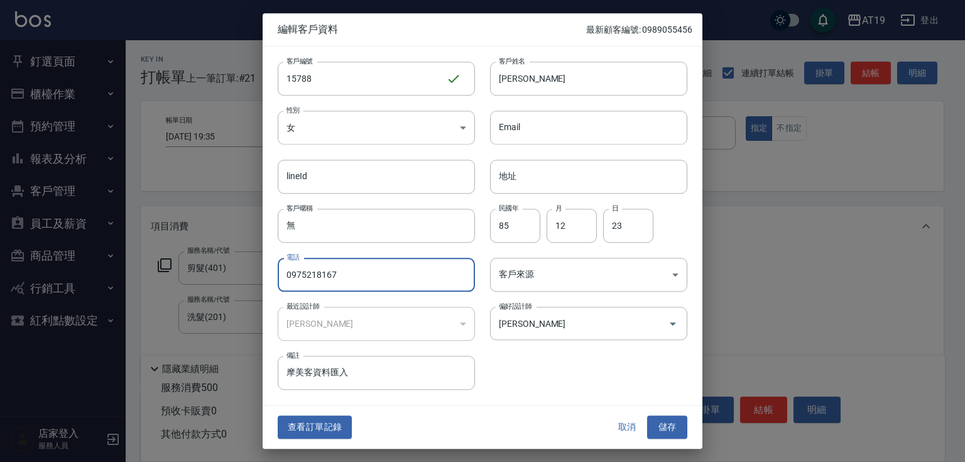
drag, startPoint x: 342, startPoint y: 279, endPoint x: 267, endPoint y: 273, distance: 75.0
click at [267, 273] on div "電話 [PHONE_NUMBER] 電話" at bounding box center [369, 266] width 212 height 49
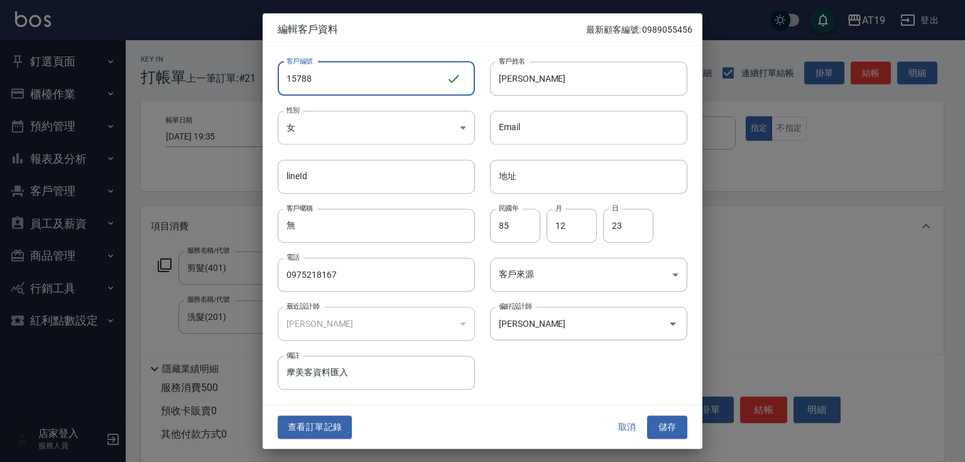
click at [320, 82] on input "15788" at bounding box center [362, 79] width 168 height 34
paste input "0975218167"
type input "0975218167"
click at [668, 426] on button "儲存" at bounding box center [667, 427] width 40 height 23
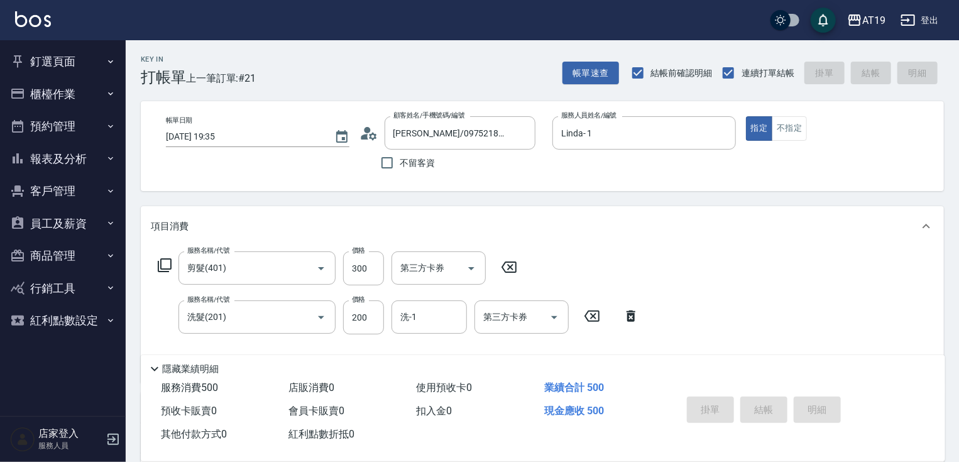
type input "[DATE] 19:37"
type input "0"
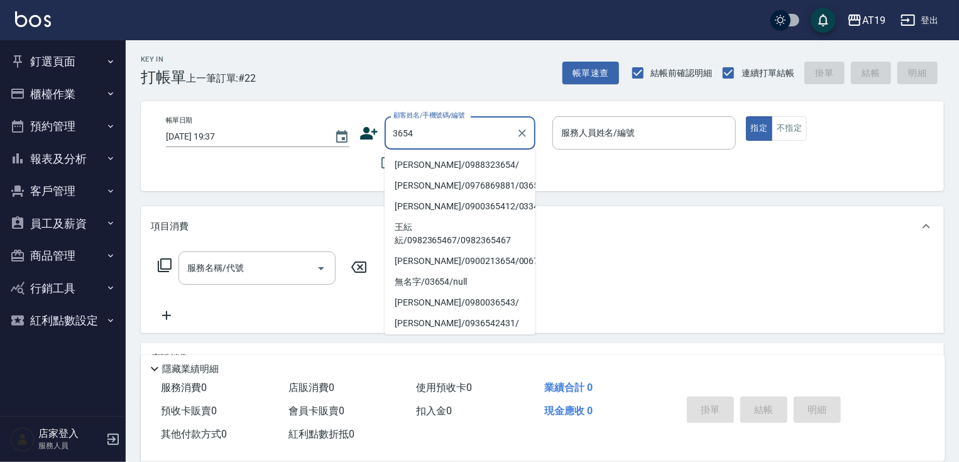
type input "[PERSON_NAME]/0988323654/"
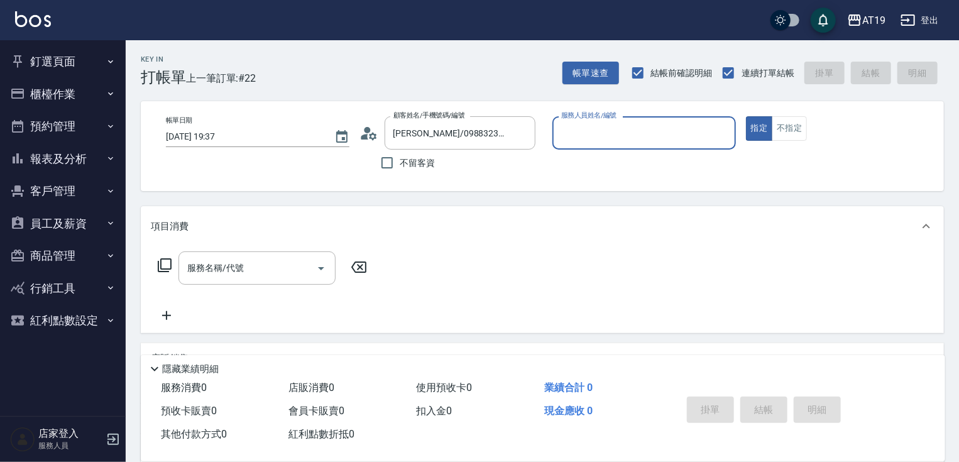
type input "Linda- 1"
click at [746, 116] on button "指定" at bounding box center [759, 128] width 27 height 24
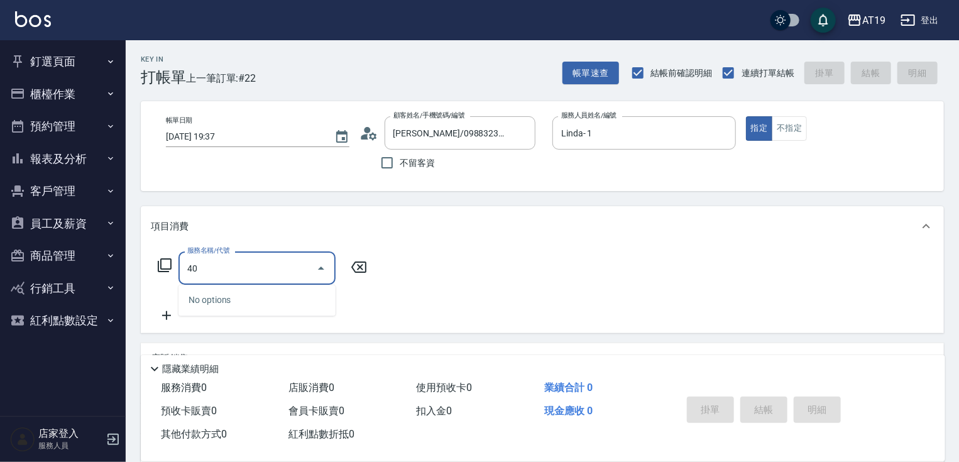
type input "401"
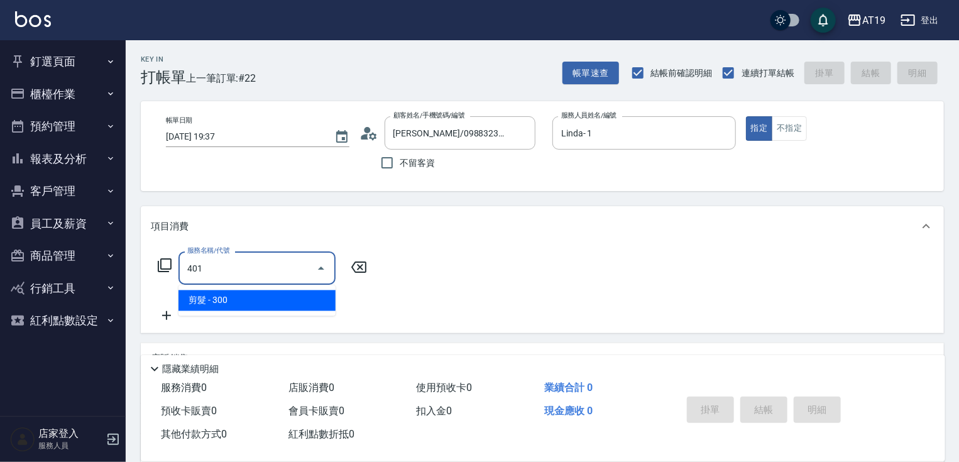
type input "30"
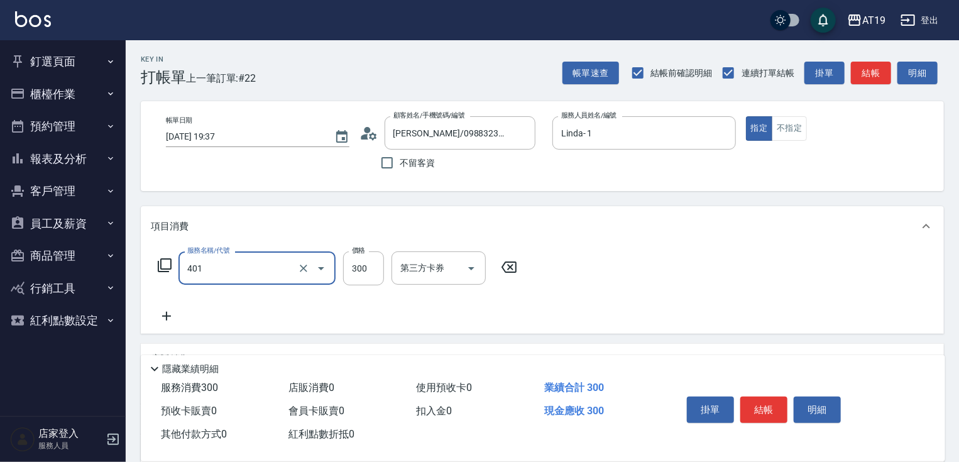
type input "剪髮(401)"
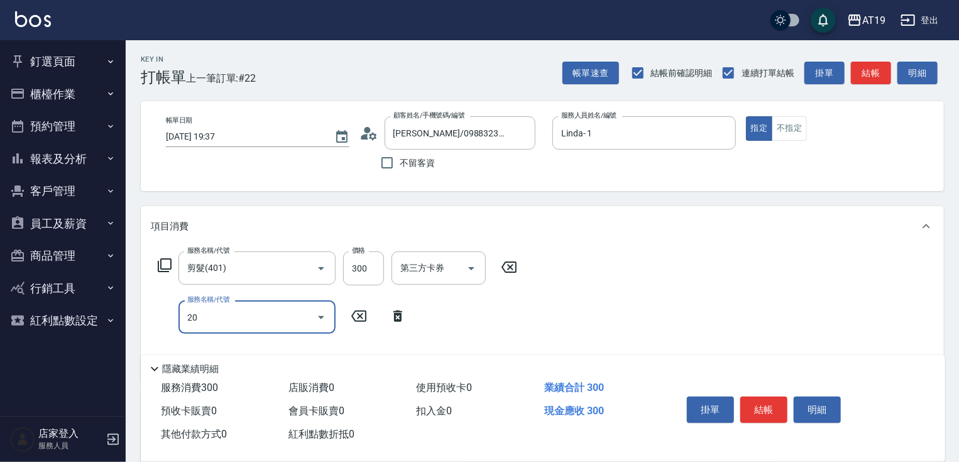
type input "201"
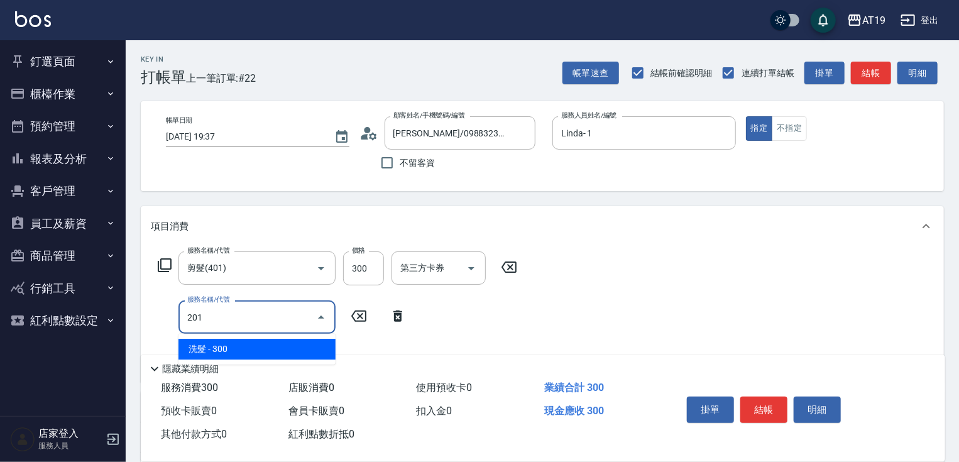
type input "60"
type input "洗髮(201)"
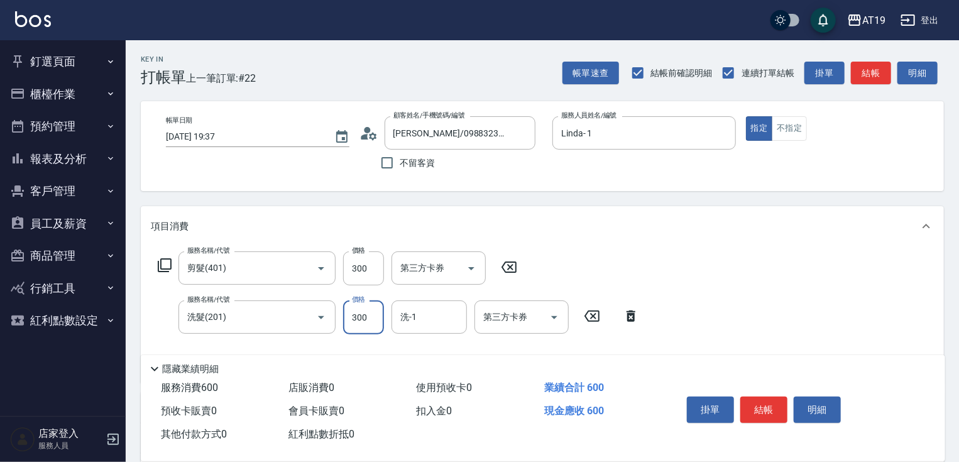
type input "2"
type input "30"
type input "20"
type input "50"
type input "200"
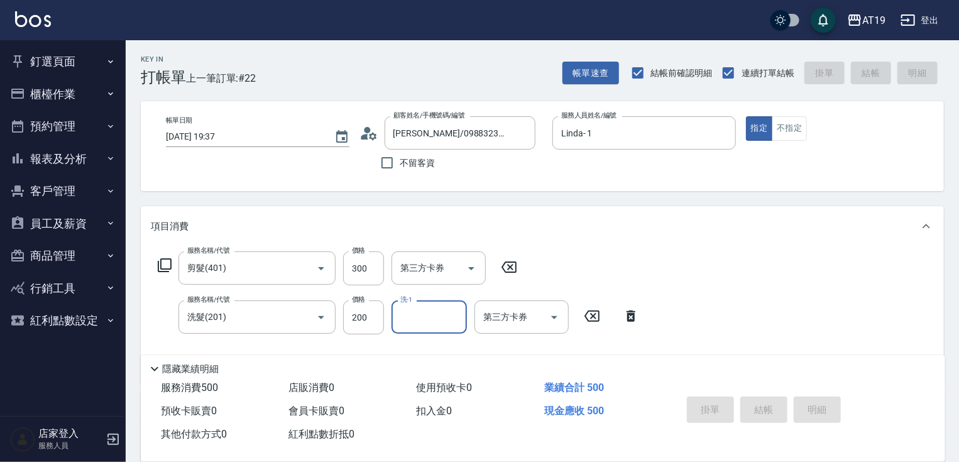
type input "0"
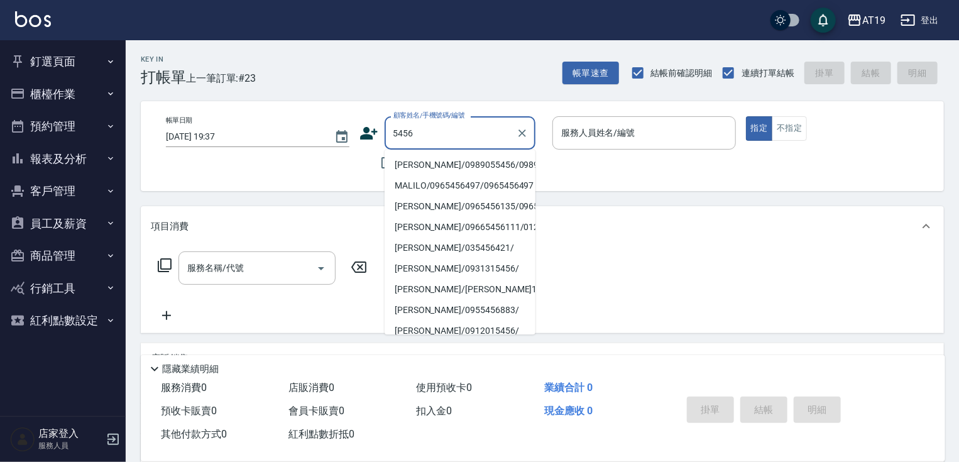
type input "[PERSON_NAME]/0989055456/0989055456"
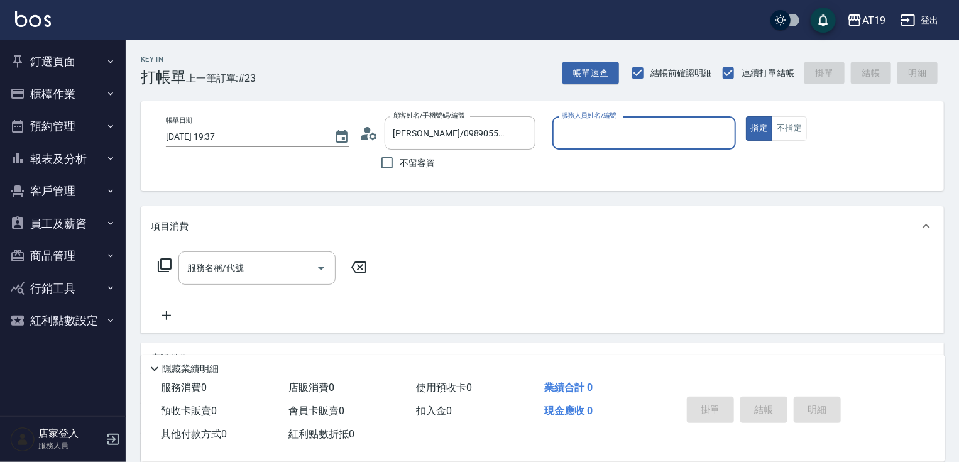
type input "[PERSON_NAME]- 9"
click at [746, 116] on button "指定" at bounding box center [759, 128] width 27 height 24
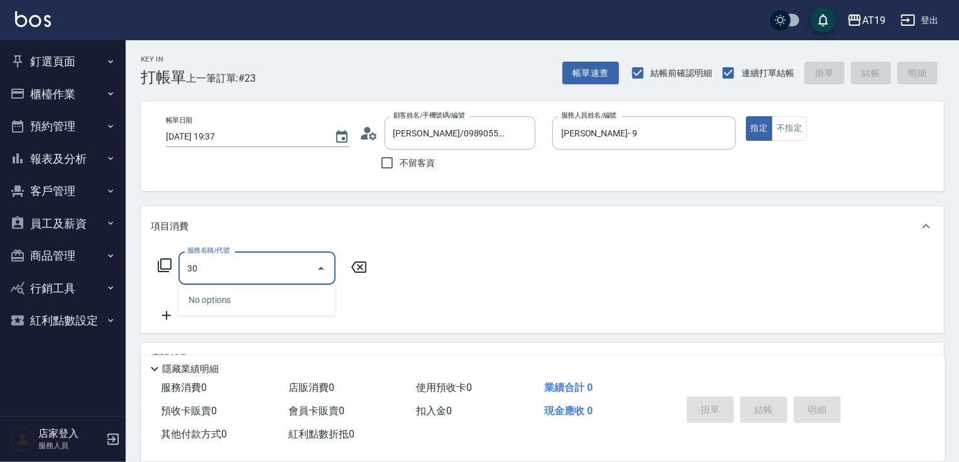
type input "301"
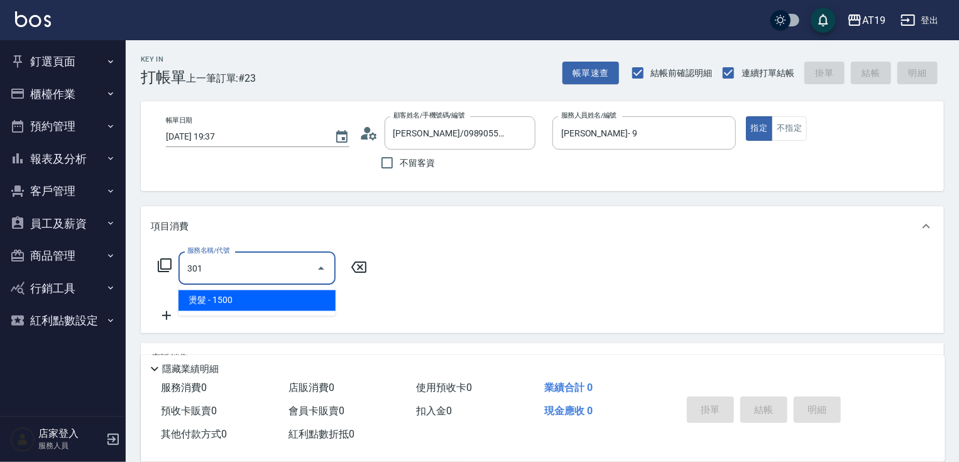
type input "150"
type input "燙髮(301)"
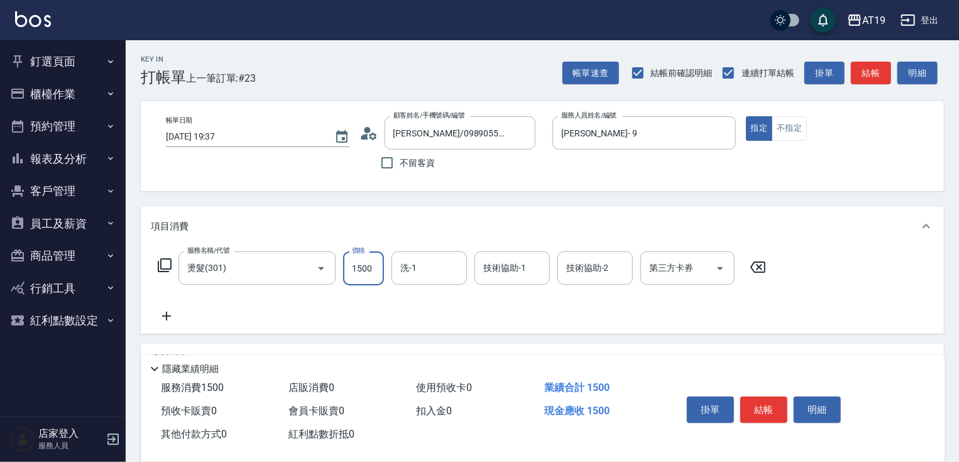
type input "0"
type input "188"
type input "10"
type input "1880"
type input "180"
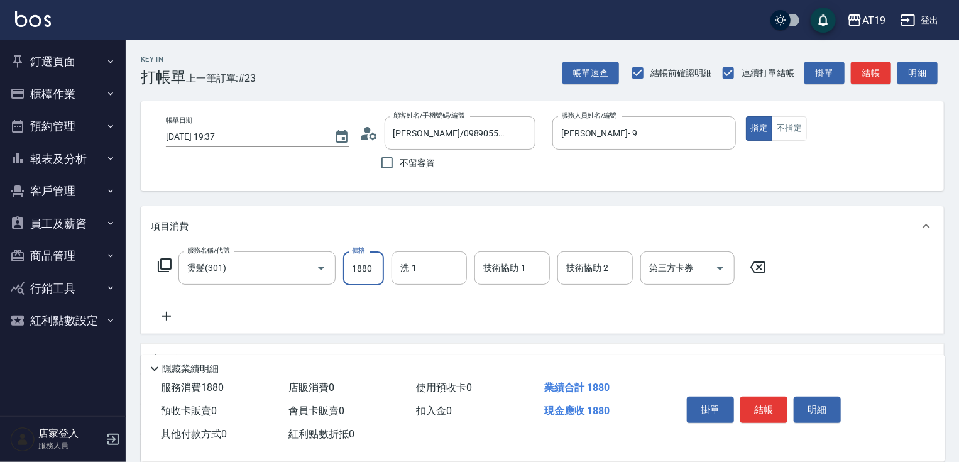
type input "1880"
type input "Chanel-54"
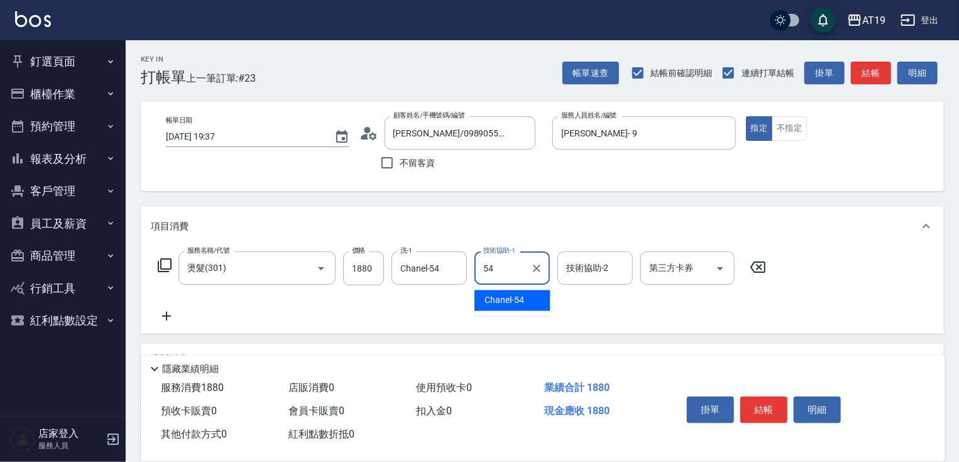
type input "Chanel-54"
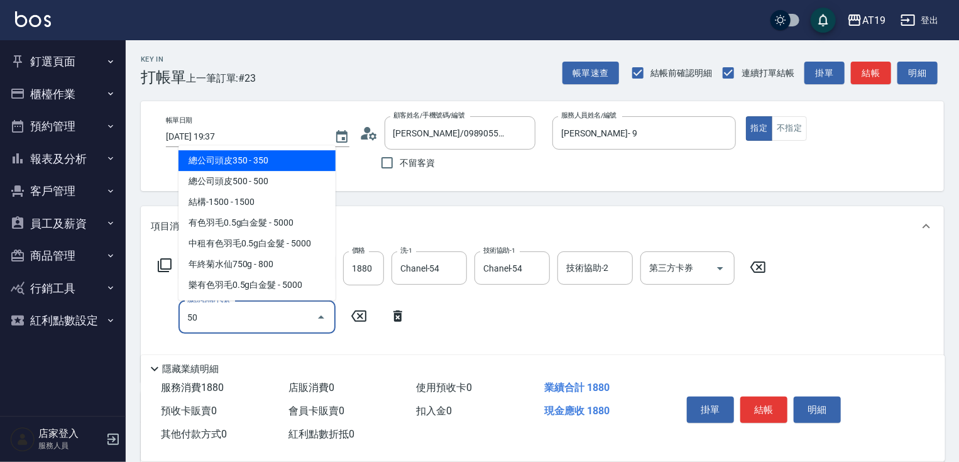
type input "501"
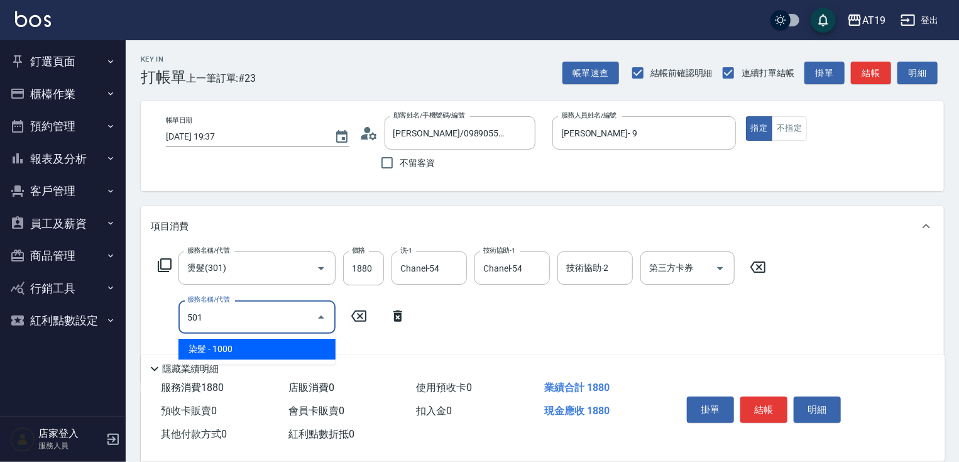
type input "280"
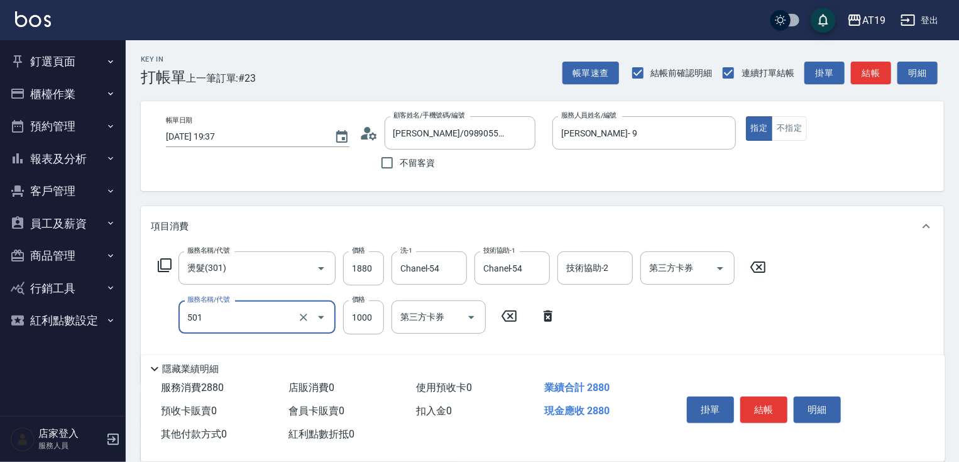
type input "染髮(501)"
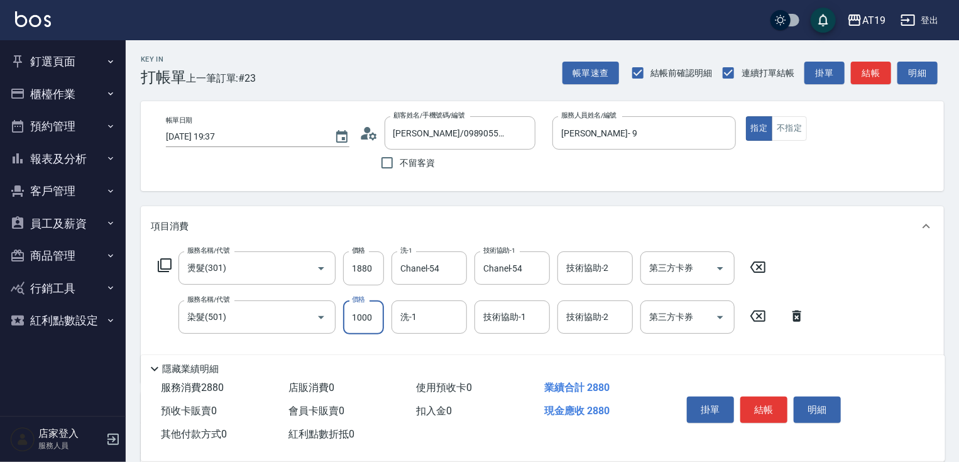
type input "180"
type input "130"
type input "200"
type input "1300"
type input "310"
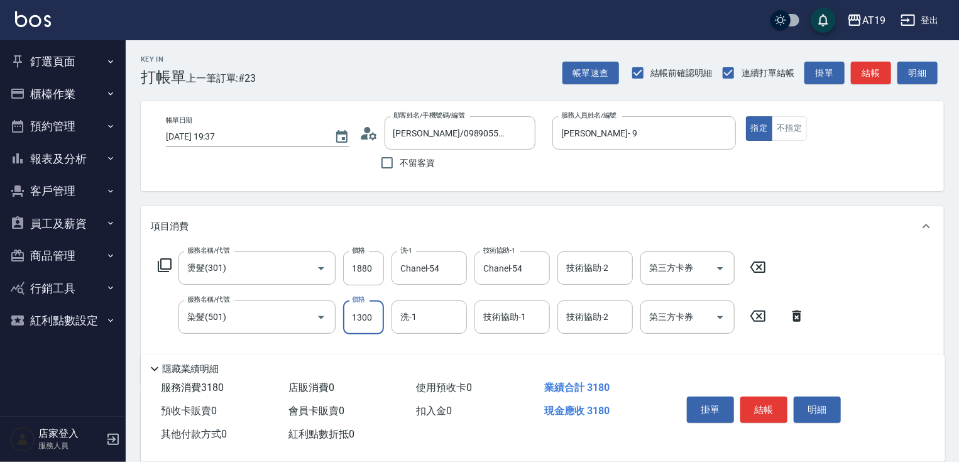
type input "1300"
type input "Chanel-54"
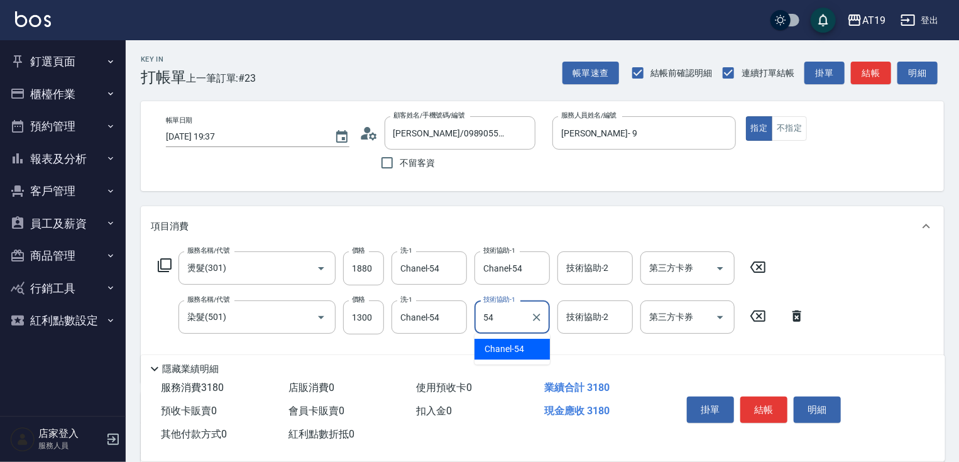
type input "Chanel-54"
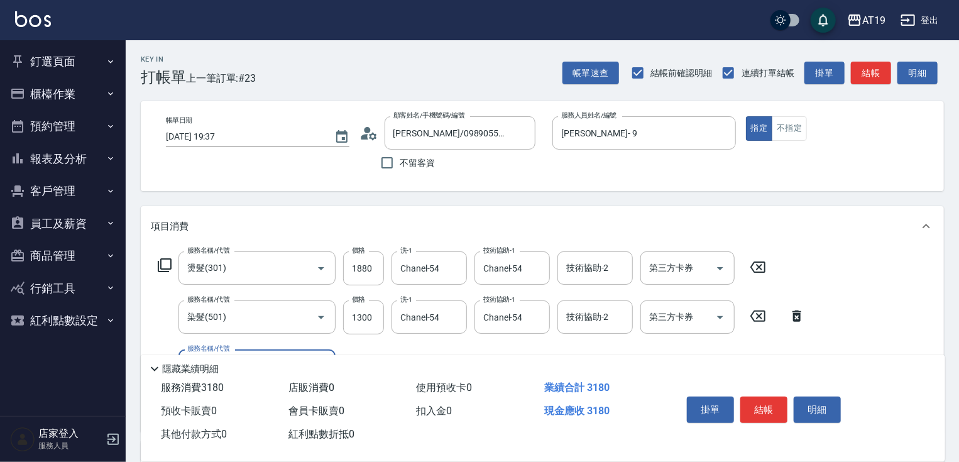
scroll to position [151, 0]
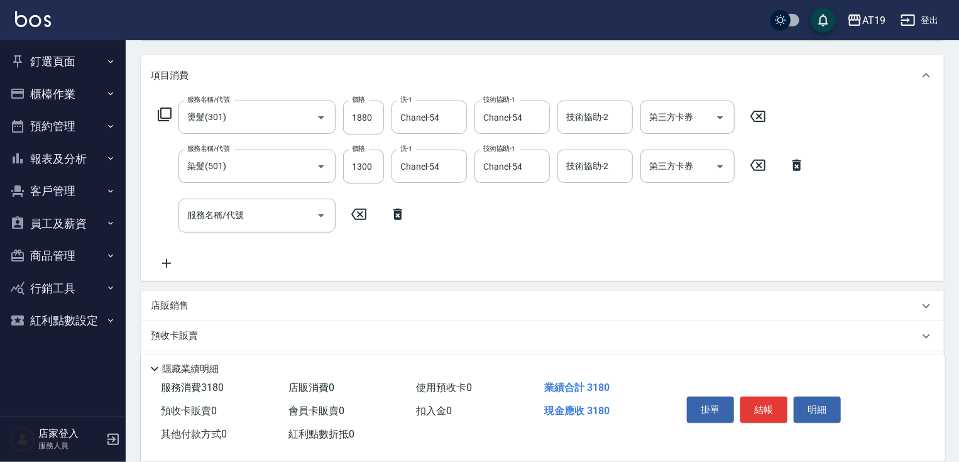
click at [207, 297] on div "店販銷售" at bounding box center [542, 306] width 803 height 30
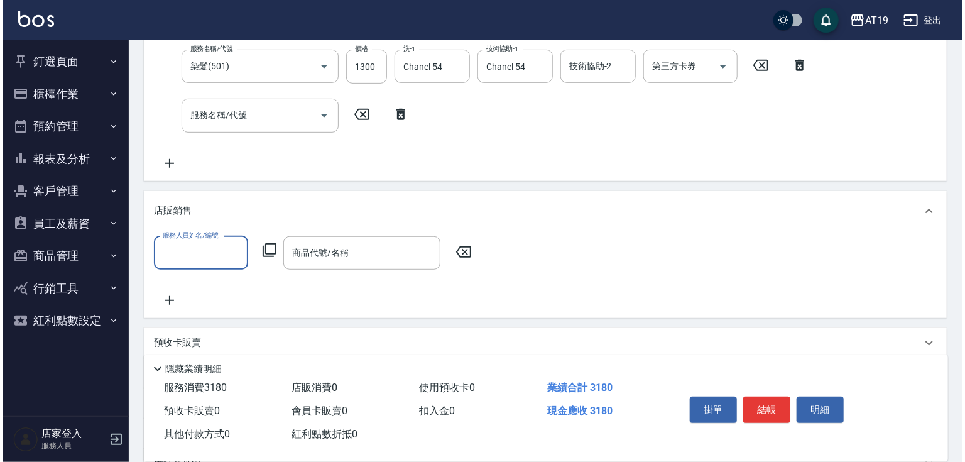
scroll to position [251, 0]
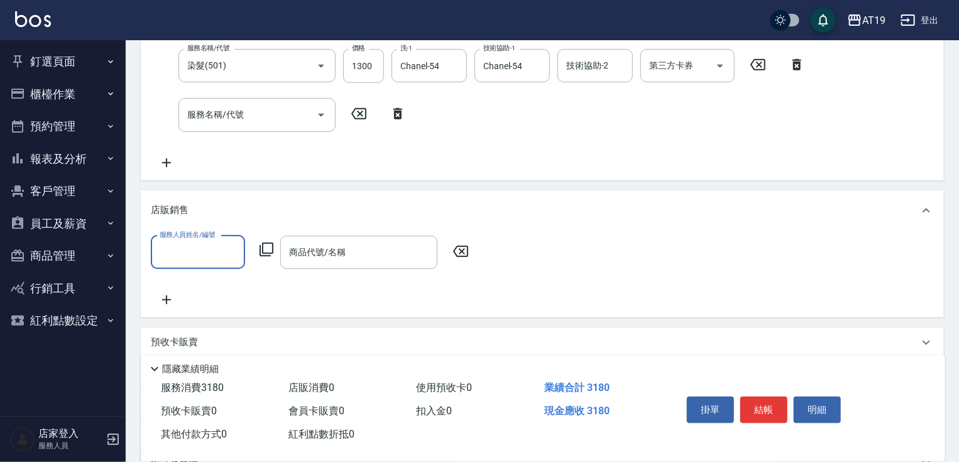
click at [196, 234] on label "服務人員姓名/編號" at bounding box center [187, 234] width 55 height 9
click at [196, 241] on input "服務人員姓名/編號" at bounding box center [197, 252] width 83 height 22
click at [194, 241] on input "服務人員姓名/編號" at bounding box center [197, 252] width 83 height 22
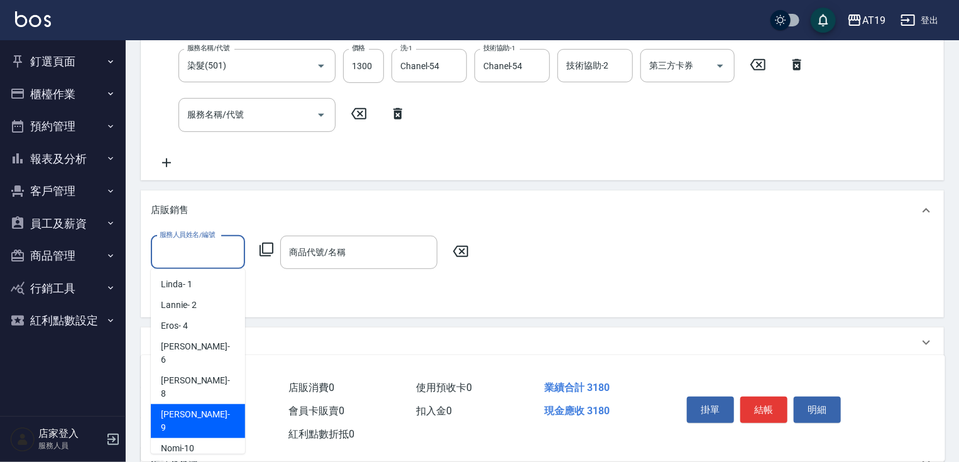
click at [195, 408] on span "[PERSON_NAME] - 9" at bounding box center [198, 421] width 74 height 26
type input "[PERSON_NAME]- 9"
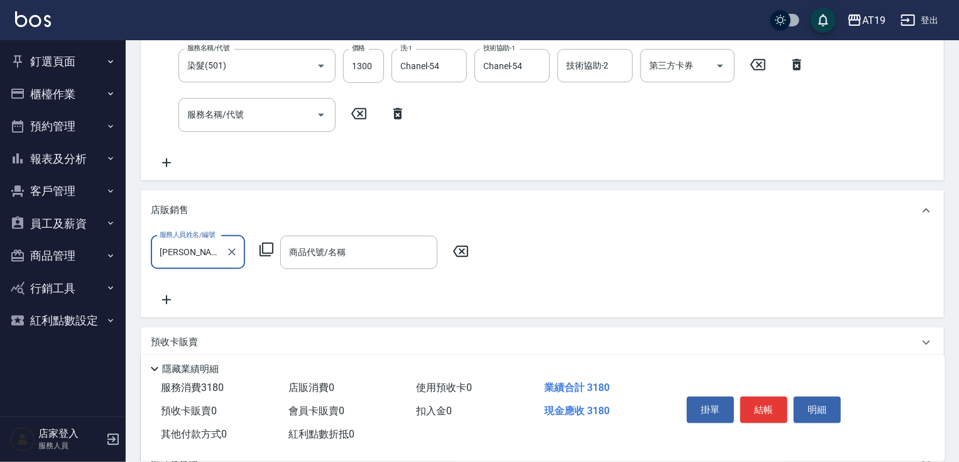
click at [268, 247] on icon at bounding box center [266, 249] width 15 height 15
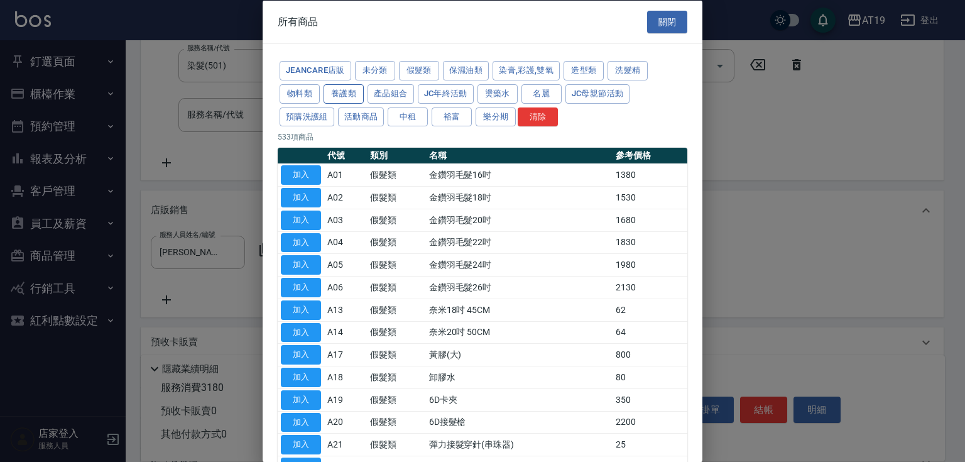
click at [340, 90] on button "養護類" at bounding box center [343, 93] width 40 height 19
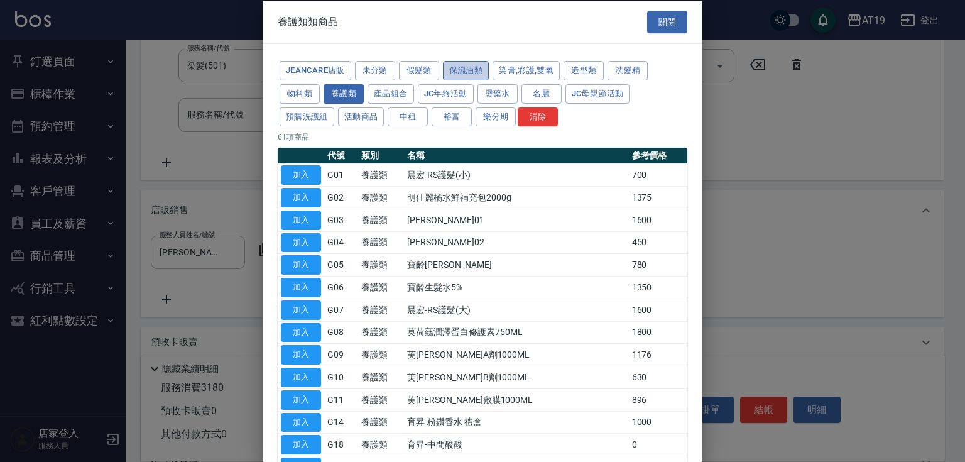
click at [464, 70] on button "保濕油類" at bounding box center [466, 70] width 46 height 19
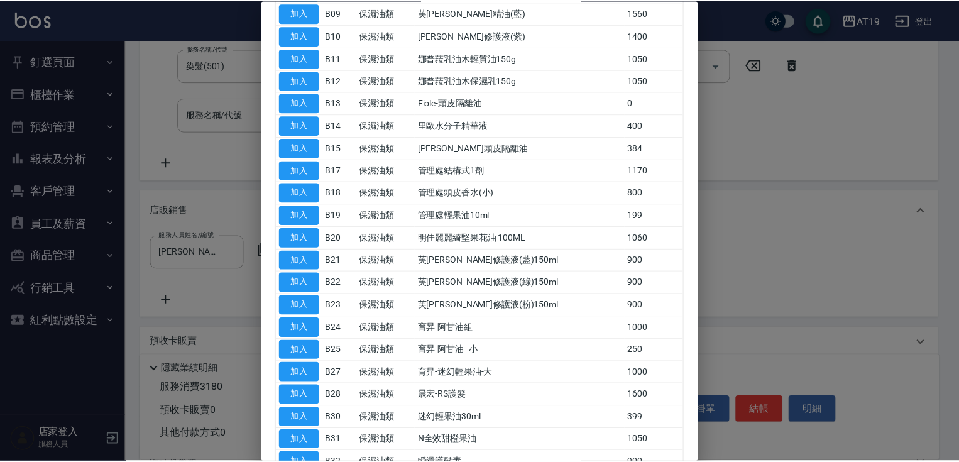
scroll to position [372, 0]
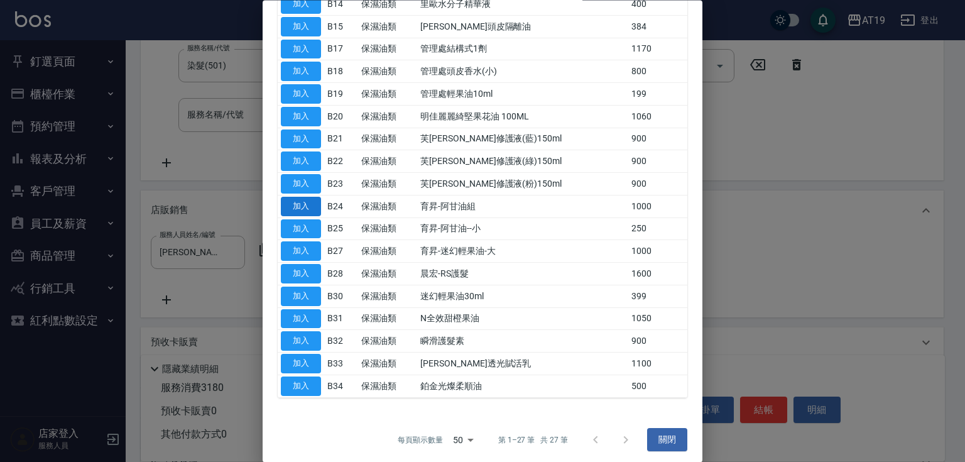
click at [307, 198] on button "加入" at bounding box center [301, 206] width 40 height 19
type input "育昇-阿甘油組"
type input "410"
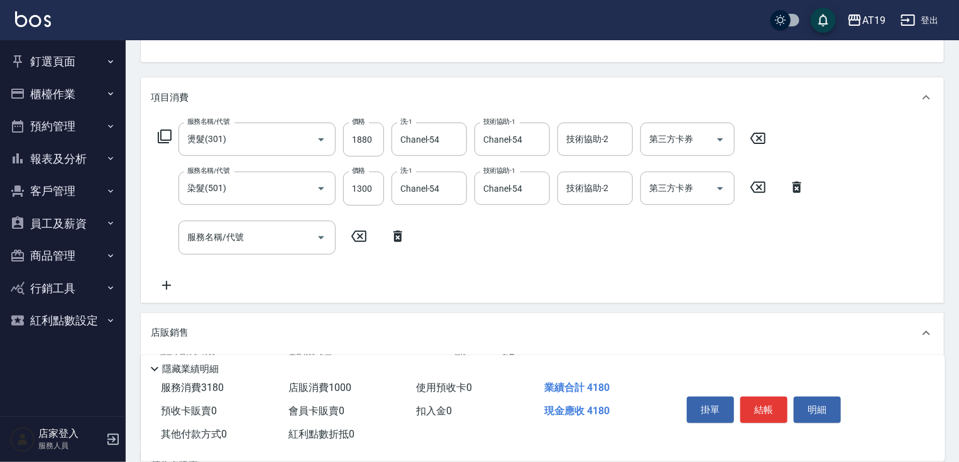
scroll to position [100, 0]
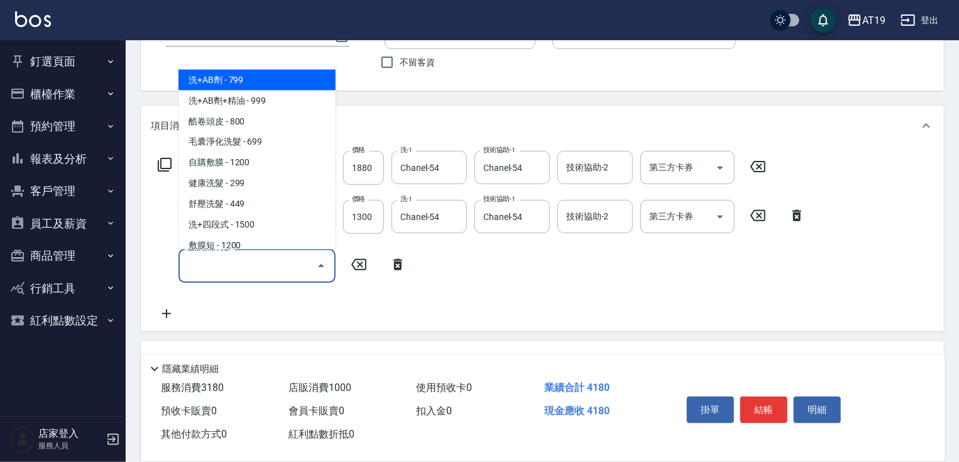
click at [266, 264] on input "服務名稱/代號" at bounding box center [247, 265] width 127 height 22
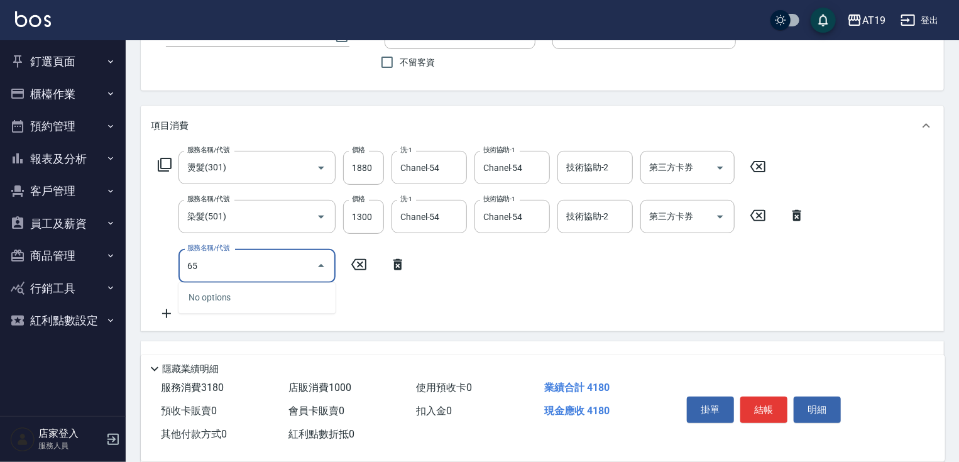
type input "657"
type input "560"
type input "自備護髮(鉑金)(657)"
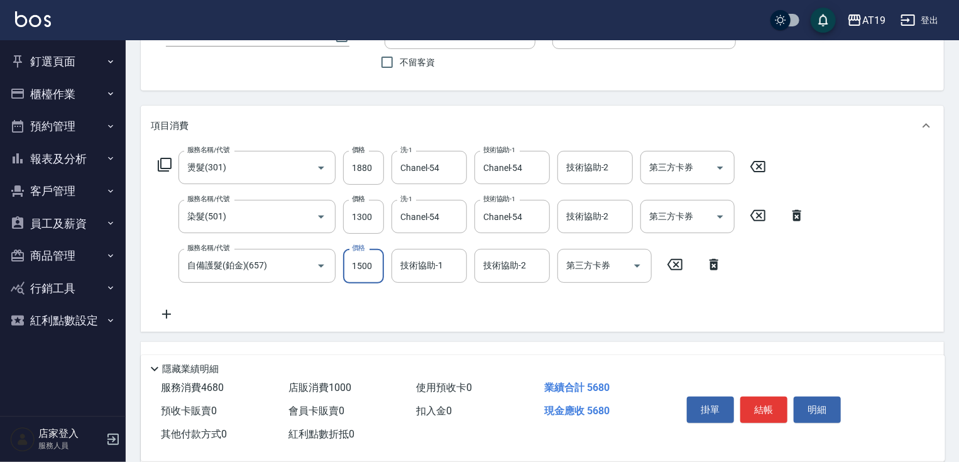
type input "3"
type input "410"
type input "30"
type input "420"
type input "300"
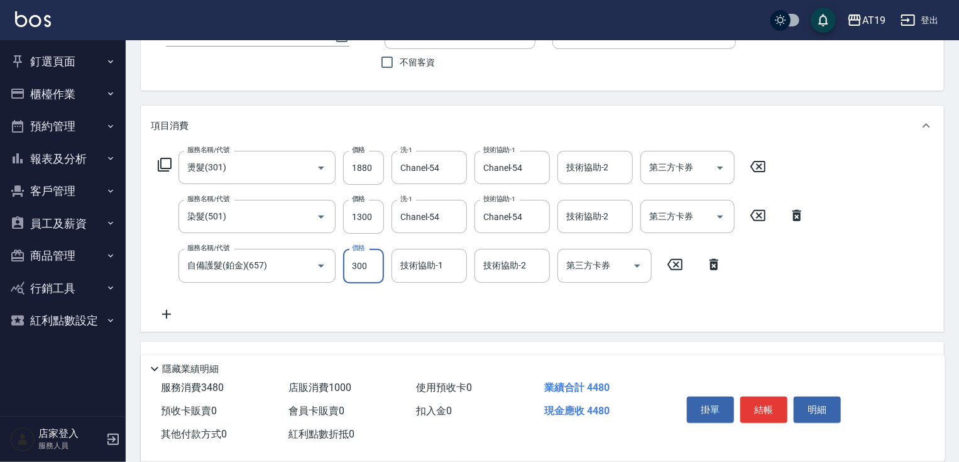
type input "710"
type input "3000"
type input "Chanel-54"
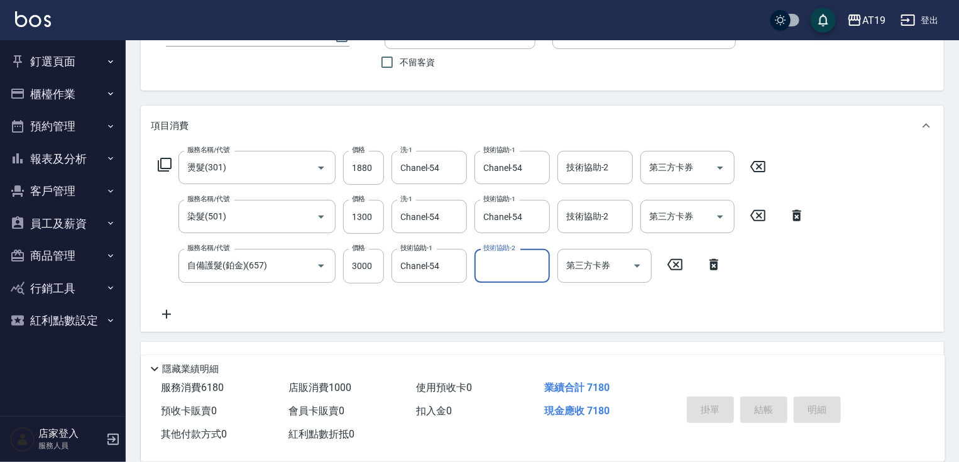
type input "[DATE] 19:41"
type input "0"
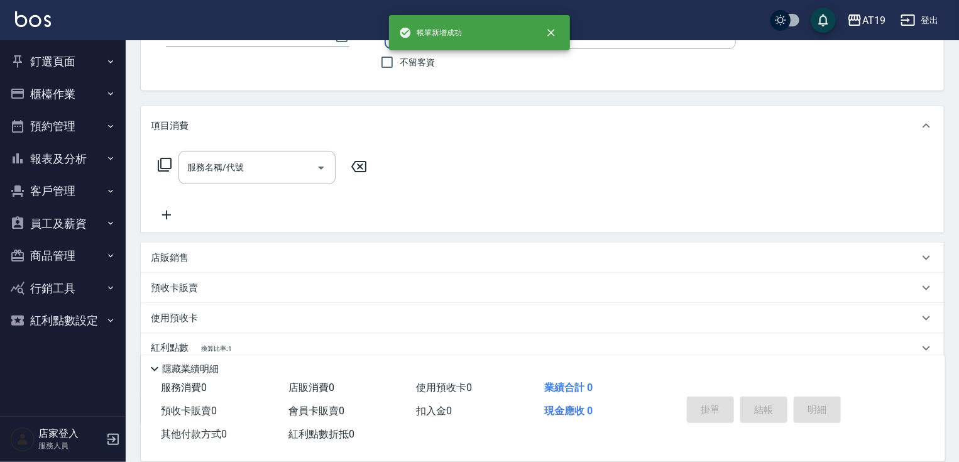
scroll to position [0, 0]
